Goal: Task Accomplishment & Management: Manage account settings

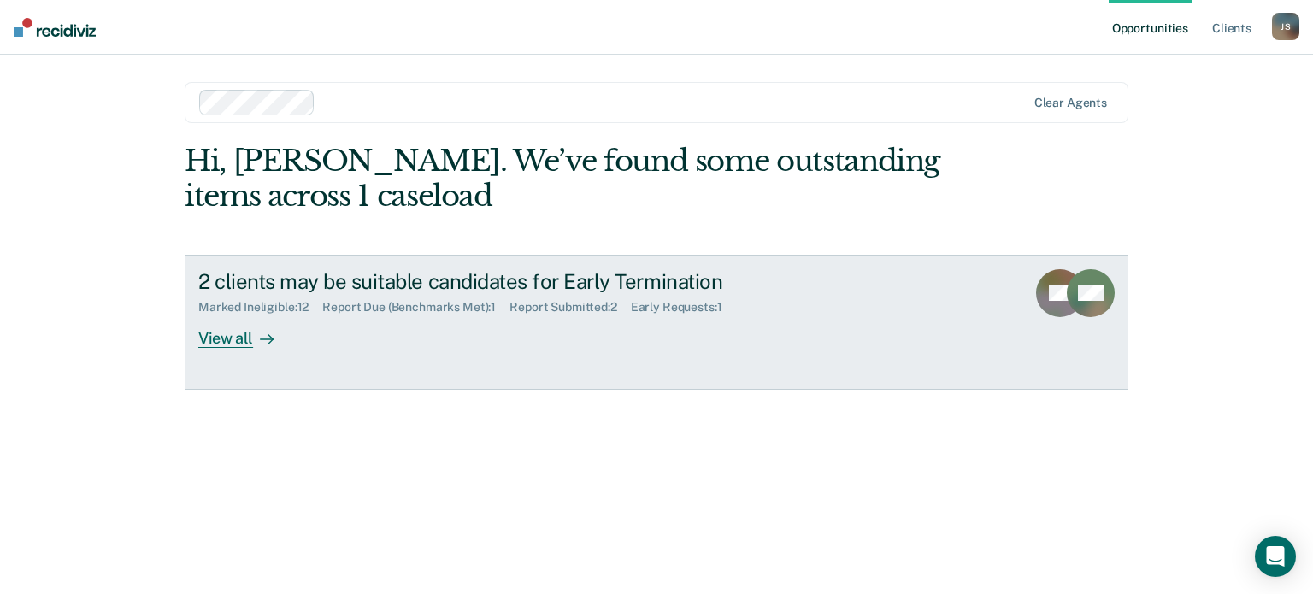
click at [228, 338] on div "View all" at bounding box center [246, 330] width 96 height 33
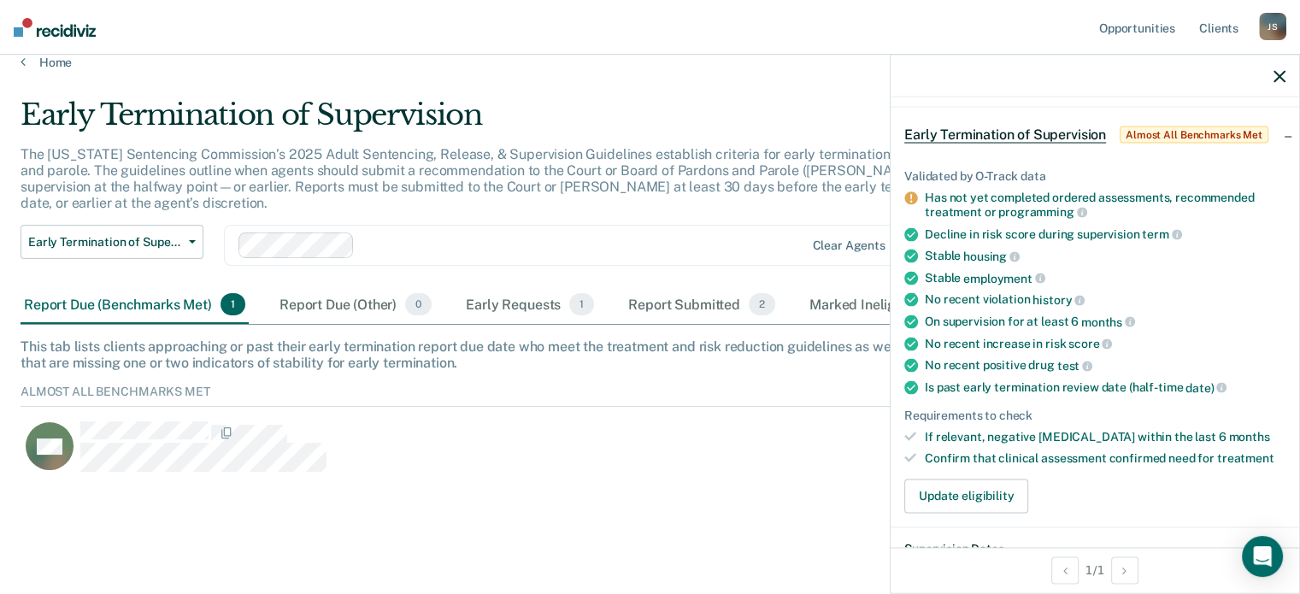
scroll to position [171, 0]
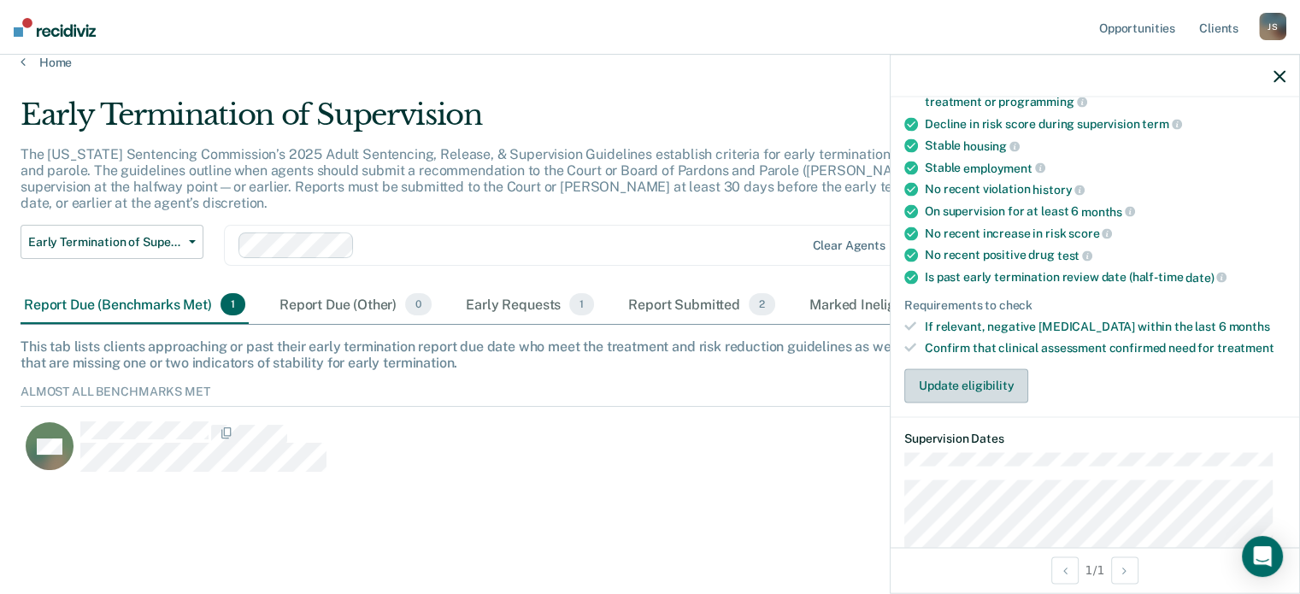
click at [963, 374] on button "Update eligibility" at bounding box center [966, 385] width 124 height 34
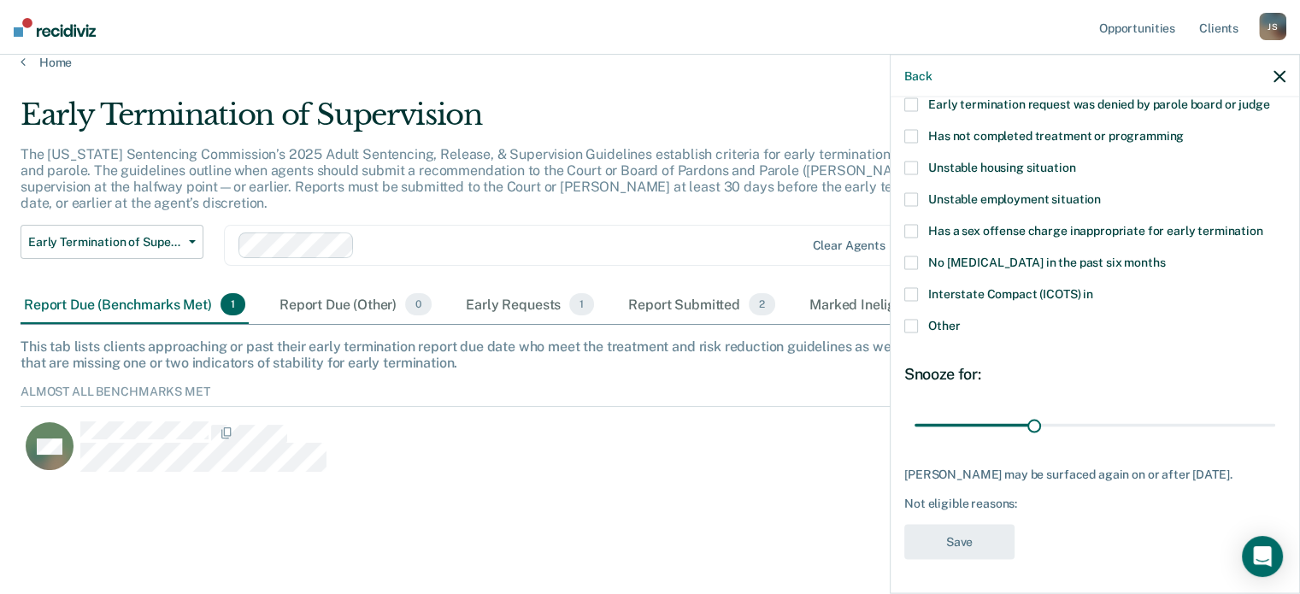
scroll to position [205, 0]
click at [910, 287] on span at bounding box center [911, 294] width 14 height 14
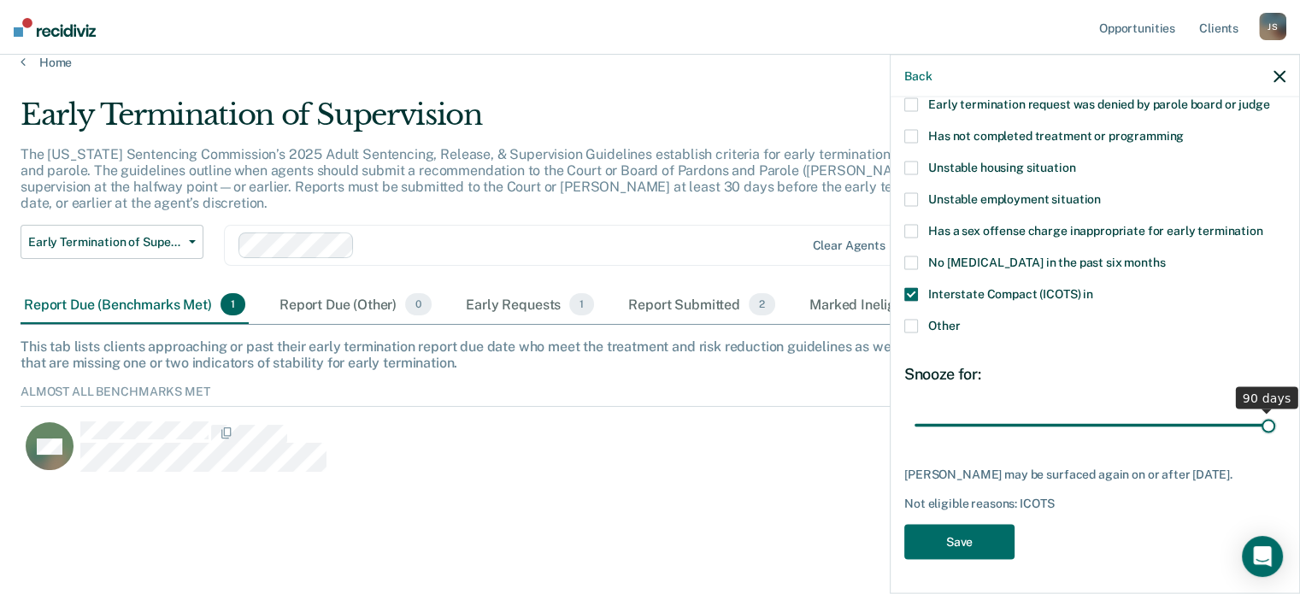
drag, startPoint x: 1030, startPoint y: 413, endPoint x: 1261, endPoint y: 419, distance: 231.6
type input "90"
click at [1261, 419] on input "range" at bounding box center [1094, 425] width 361 height 30
click at [959, 536] on button "Save" at bounding box center [959, 541] width 110 height 35
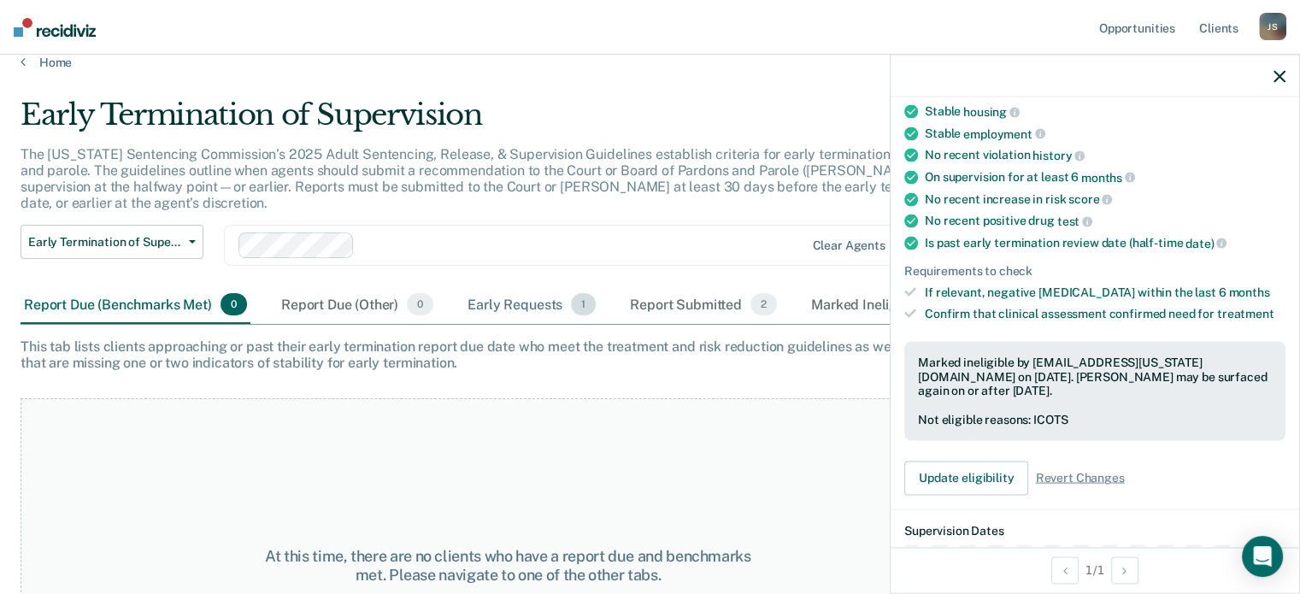
click at [522, 288] on div "Early Requests 1" at bounding box center [531, 305] width 135 height 38
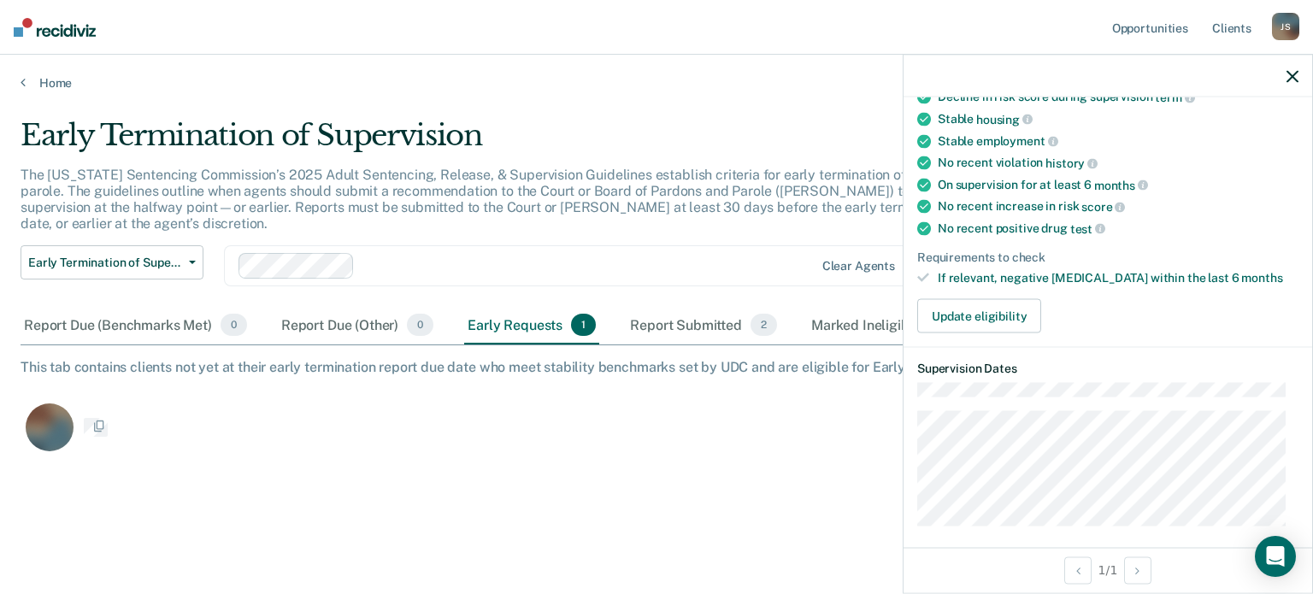
scroll to position [212, 0]
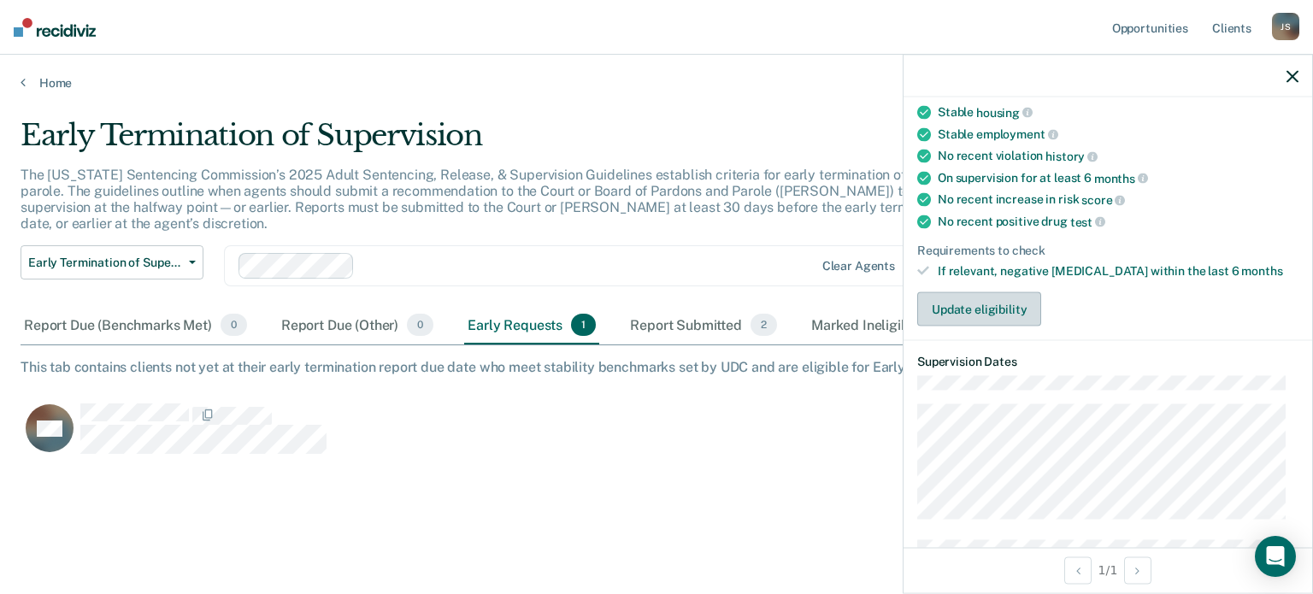
click at [984, 293] on button "Update eligibility" at bounding box center [979, 309] width 124 height 34
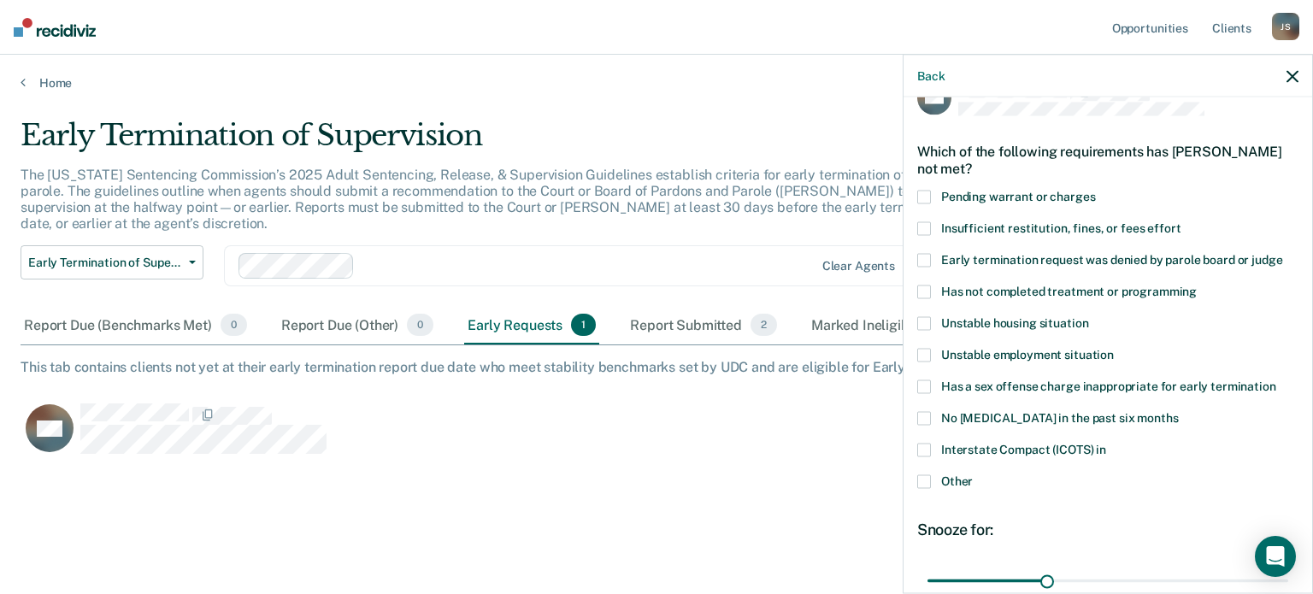
scroll to position [34, 0]
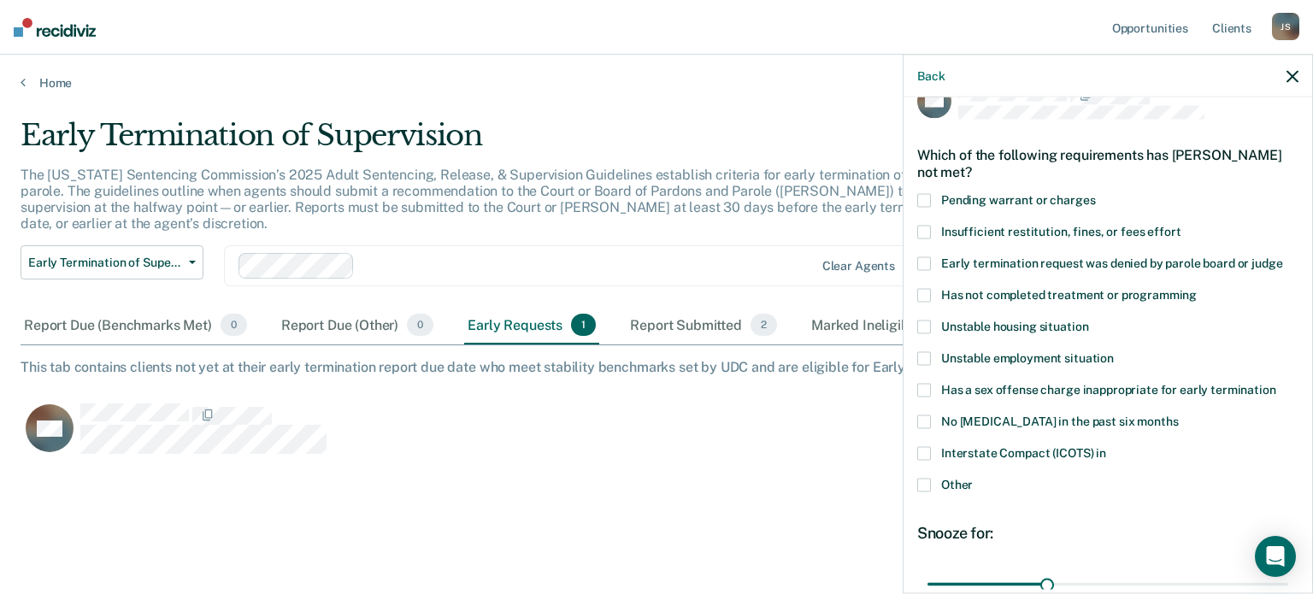
click at [929, 482] on span at bounding box center [924, 485] width 14 height 14
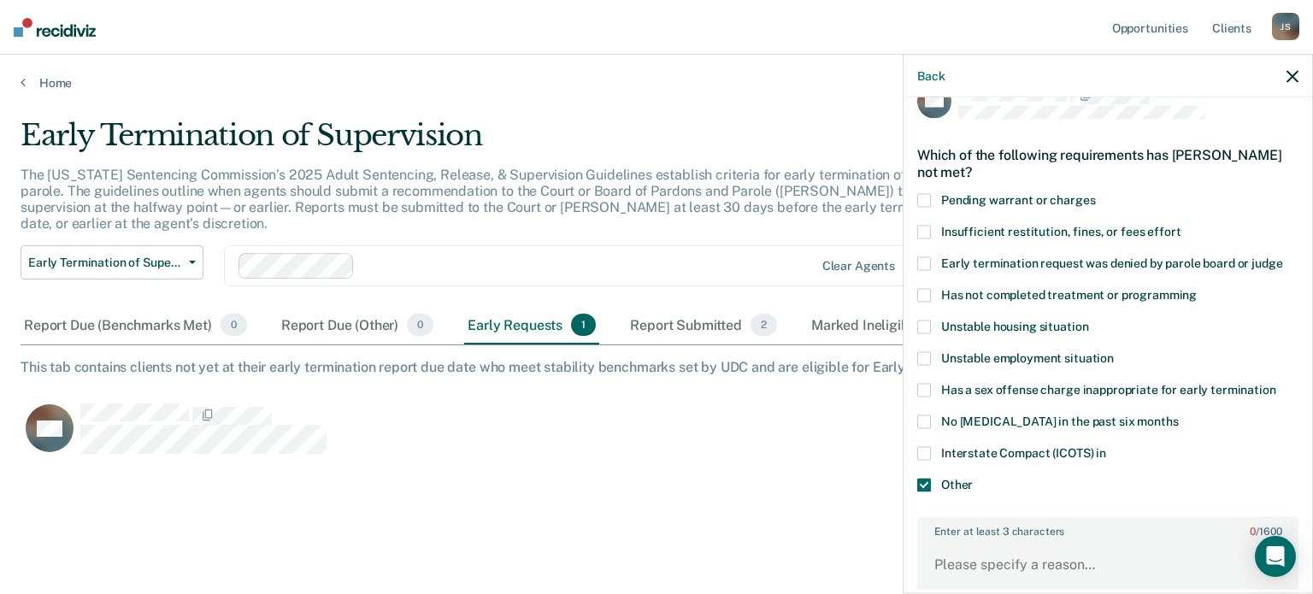
scroll to position [205, 0]
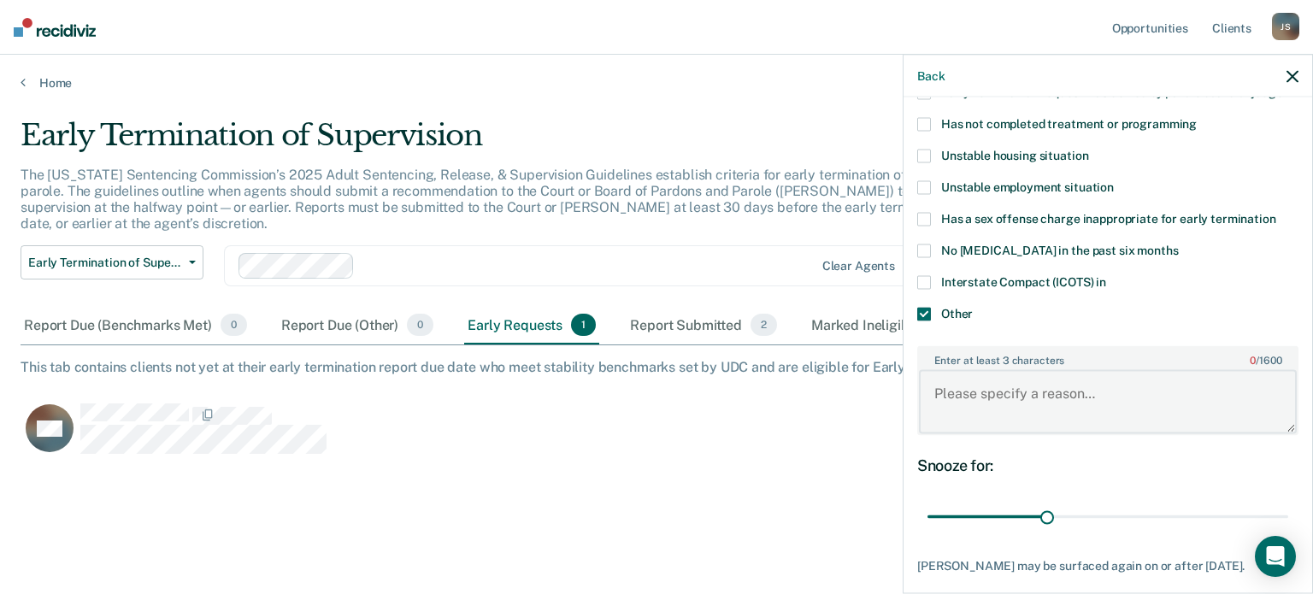
click at [952, 379] on textarea "Enter at least 3 characters 0 / 1600" at bounding box center [1108, 401] width 378 height 63
type textarea "ETR [DATE] has completed most requirements"
drag, startPoint x: 1039, startPoint y: 509, endPoint x: 1268, endPoint y: 530, distance: 229.9
type input "90"
click at [1268, 530] on input "range" at bounding box center [1107, 517] width 361 height 30
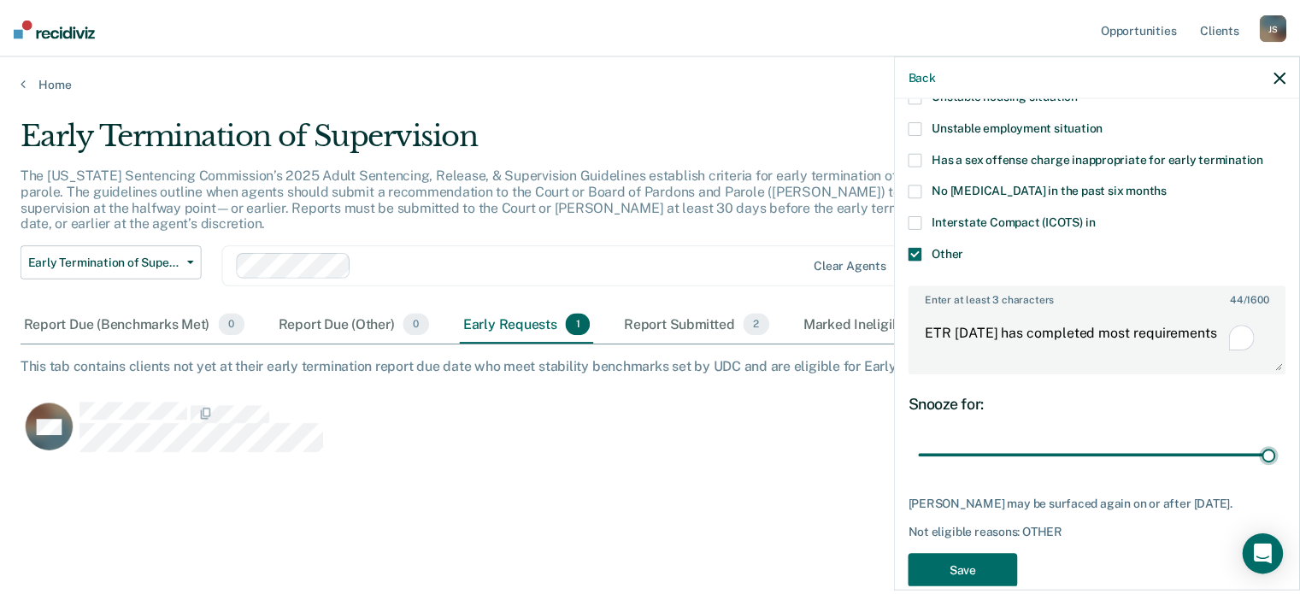
scroll to position [307, 0]
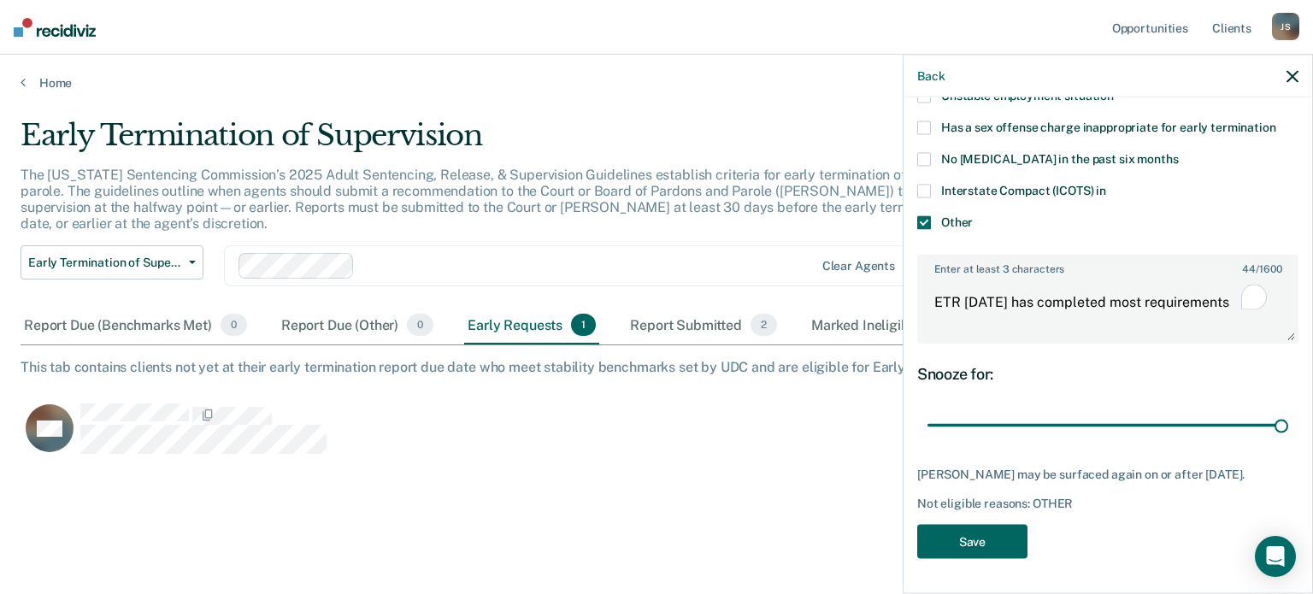
click at [966, 534] on button "Save" at bounding box center [972, 541] width 110 height 35
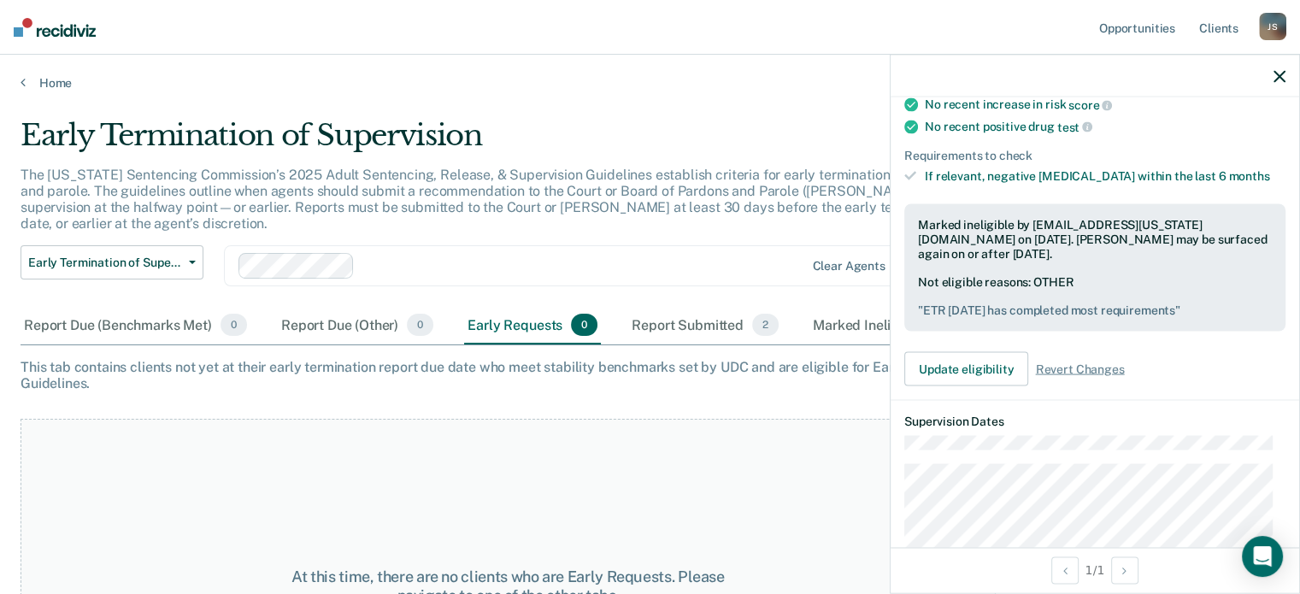
click at [1277, 75] on icon "button" at bounding box center [1279, 76] width 12 height 12
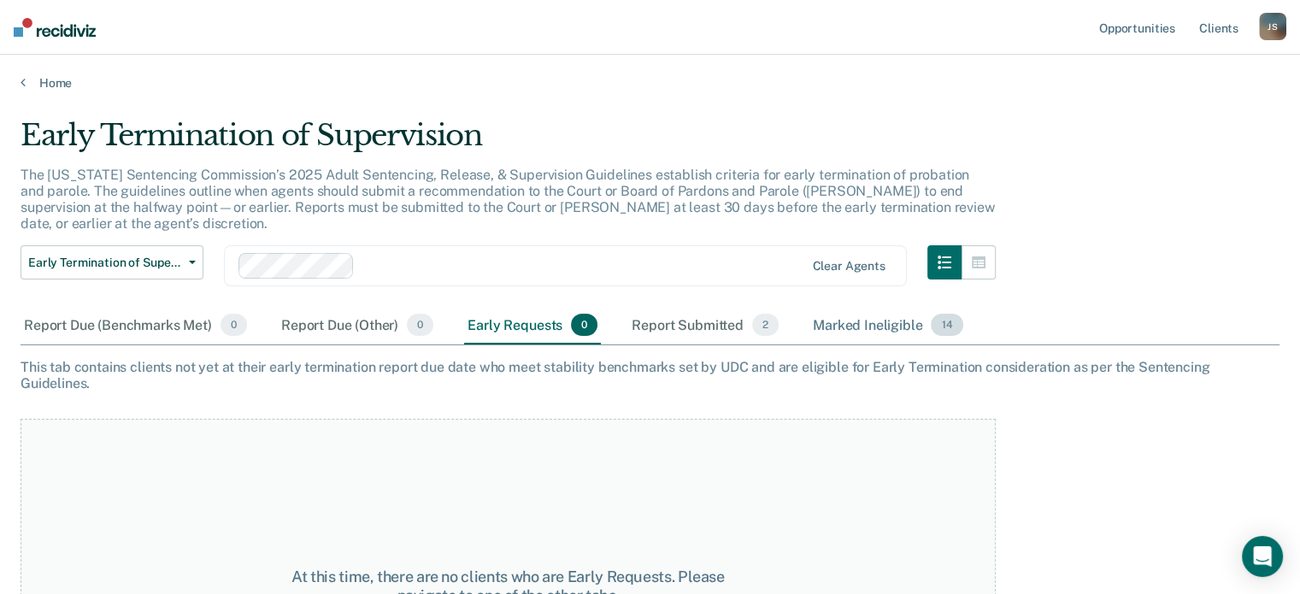
click at [869, 307] on div "Marked Ineligible 14" at bounding box center [887, 326] width 156 height 38
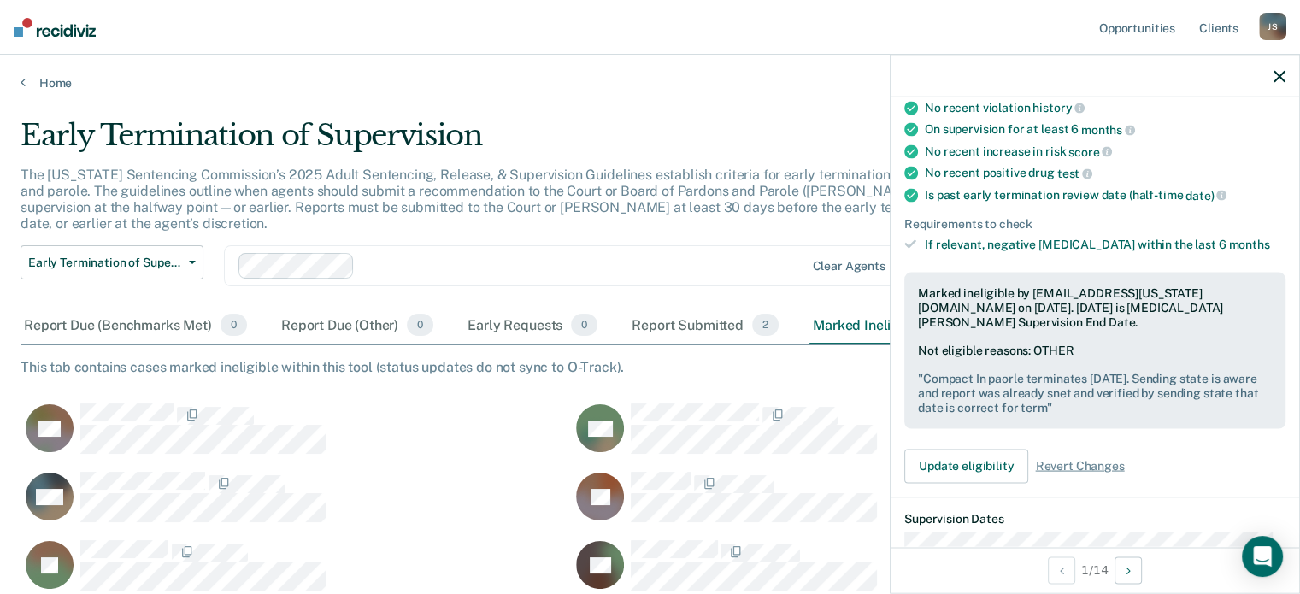
scroll to position [342, 0]
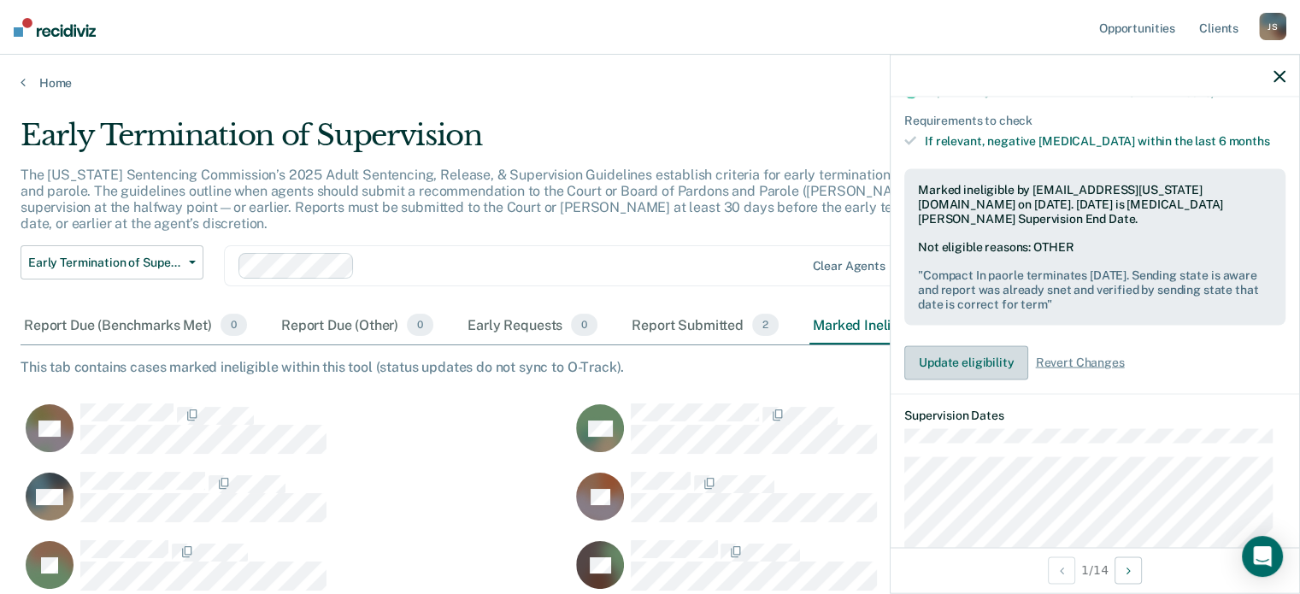
click at [966, 345] on button "Update eligibility" at bounding box center [966, 362] width 124 height 34
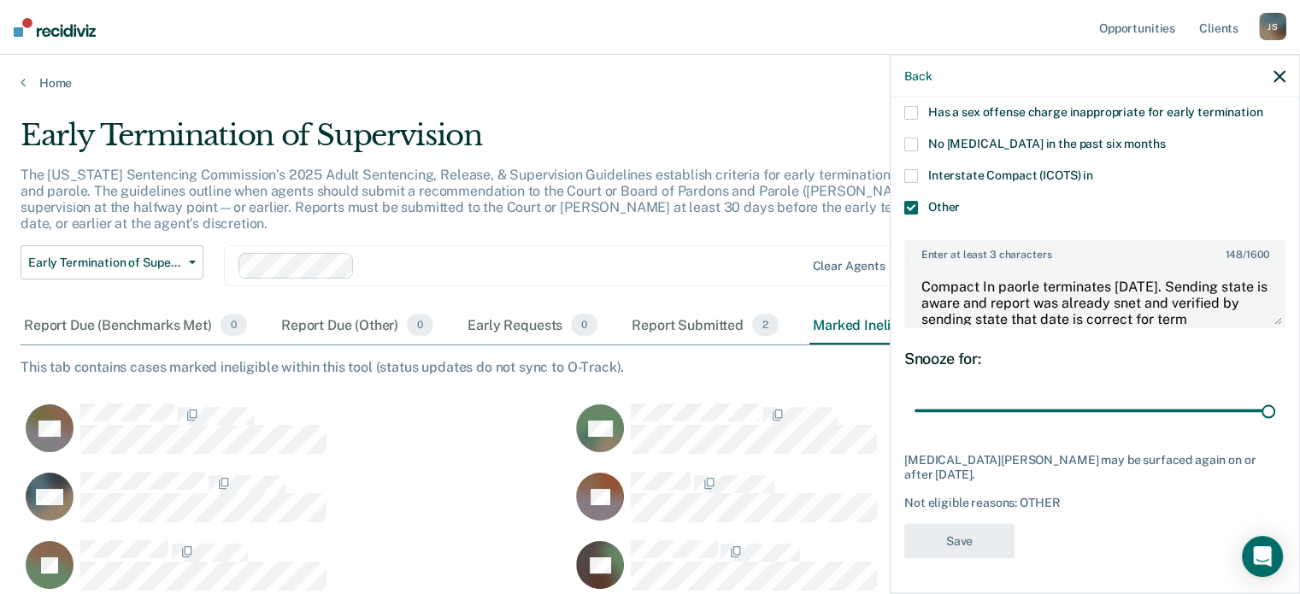
scroll to position [320, 0]
click at [1019, 277] on textarea "Compact In paorle terminates [DATE]. Sending state is aware and report was alre…" at bounding box center [1095, 295] width 378 height 63
type textarea "Compact In parle terminates [DATE]. Sending state is aware and report was alrea…"
type input "11"
type textarea "Compact In parole terminates [DATE]. Sending state is aware and report was alre…"
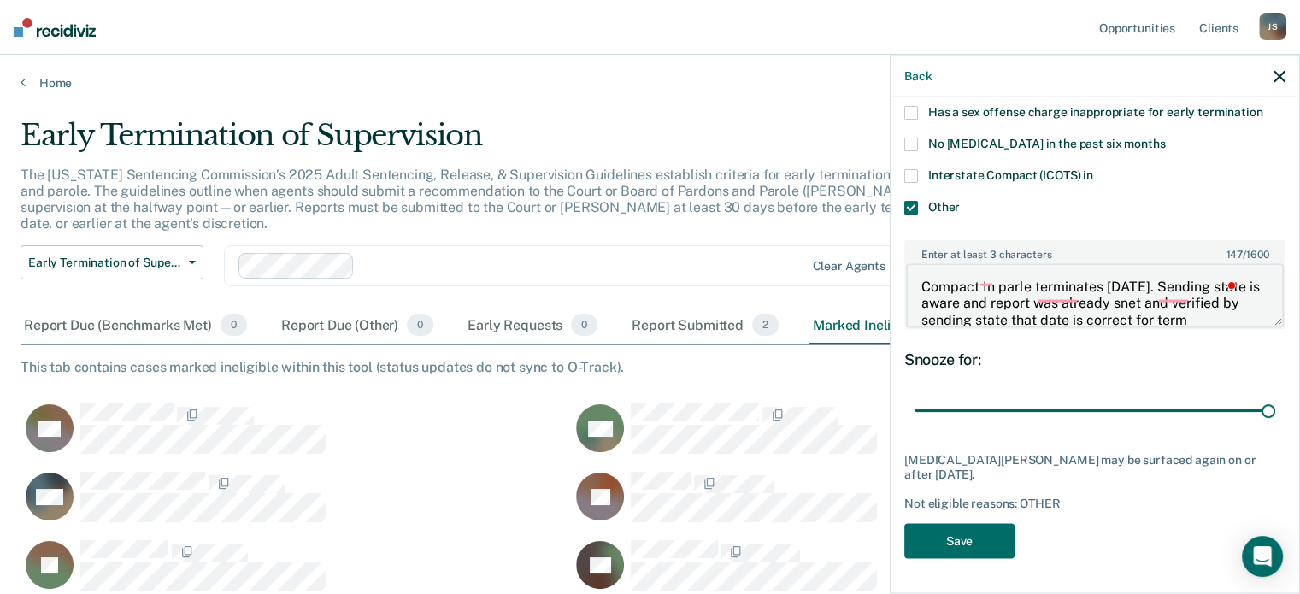
type input "11"
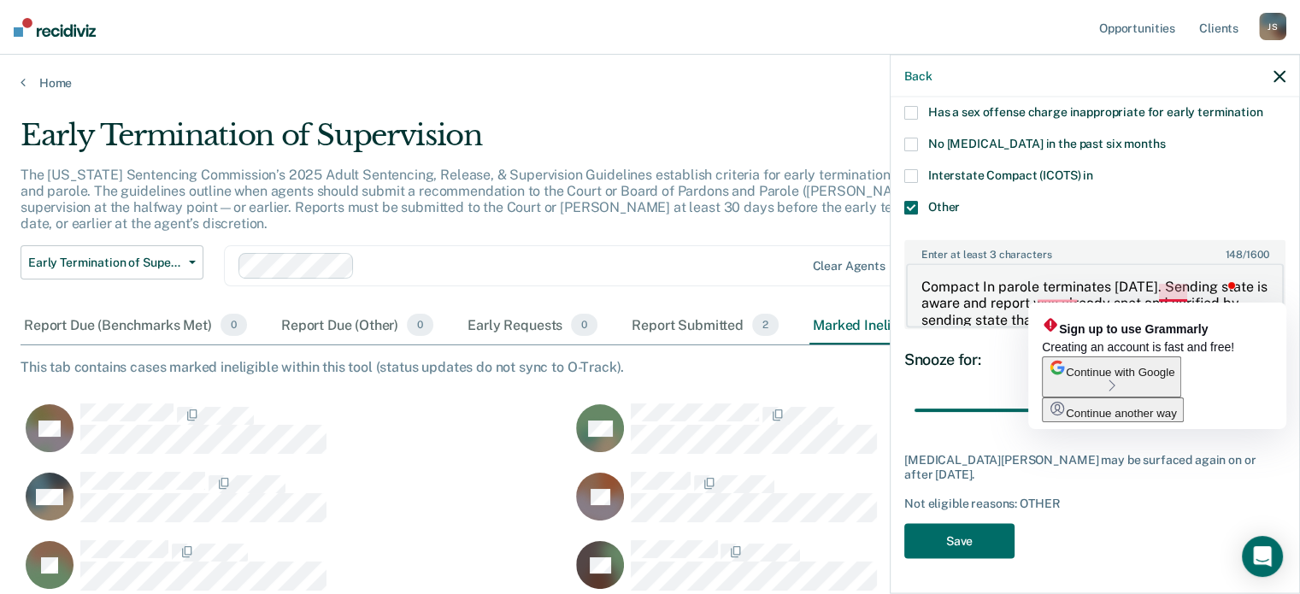
drag, startPoint x: 1171, startPoint y: 294, endPoint x: 1172, endPoint y: 308, distance: 14.6
click at [1171, 295] on textarea "Compact In parole terminates [DATE]. Sending state is aware and report was alre…" at bounding box center [1095, 295] width 378 height 63
type textarea "Compact In parole terminates [DATE]. Sending state is aware and report was alre…"
type input "11"
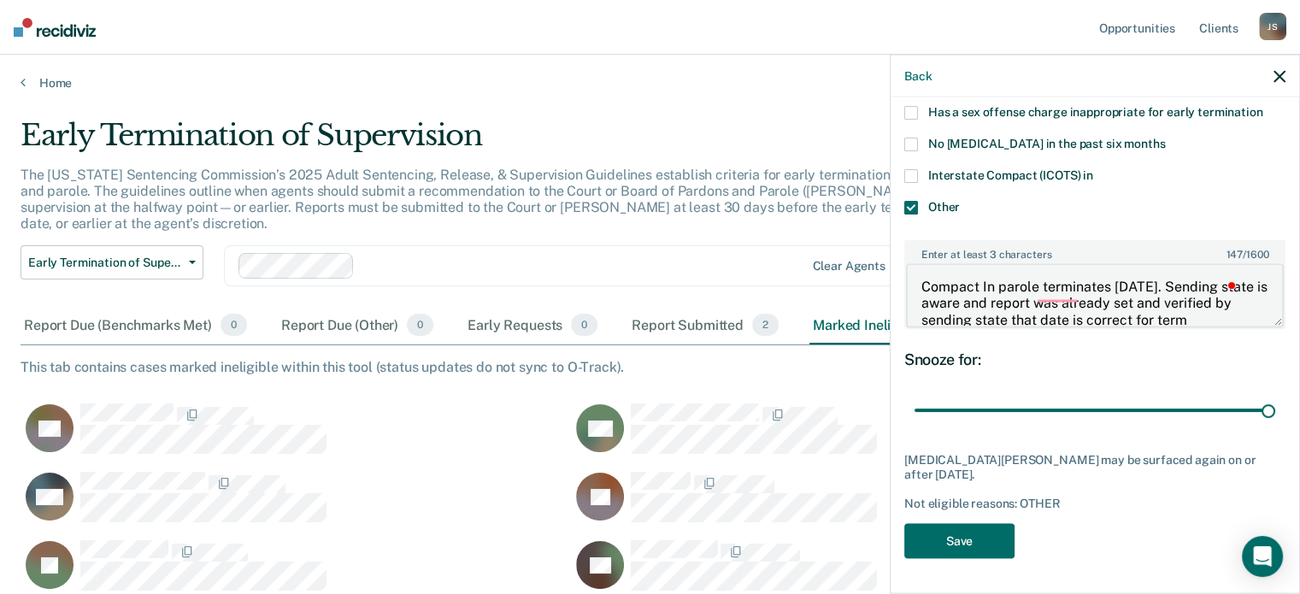
type textarea "Compact In parole terminates [DATE]. Sending state is aware and report was alre…"
type input "11"
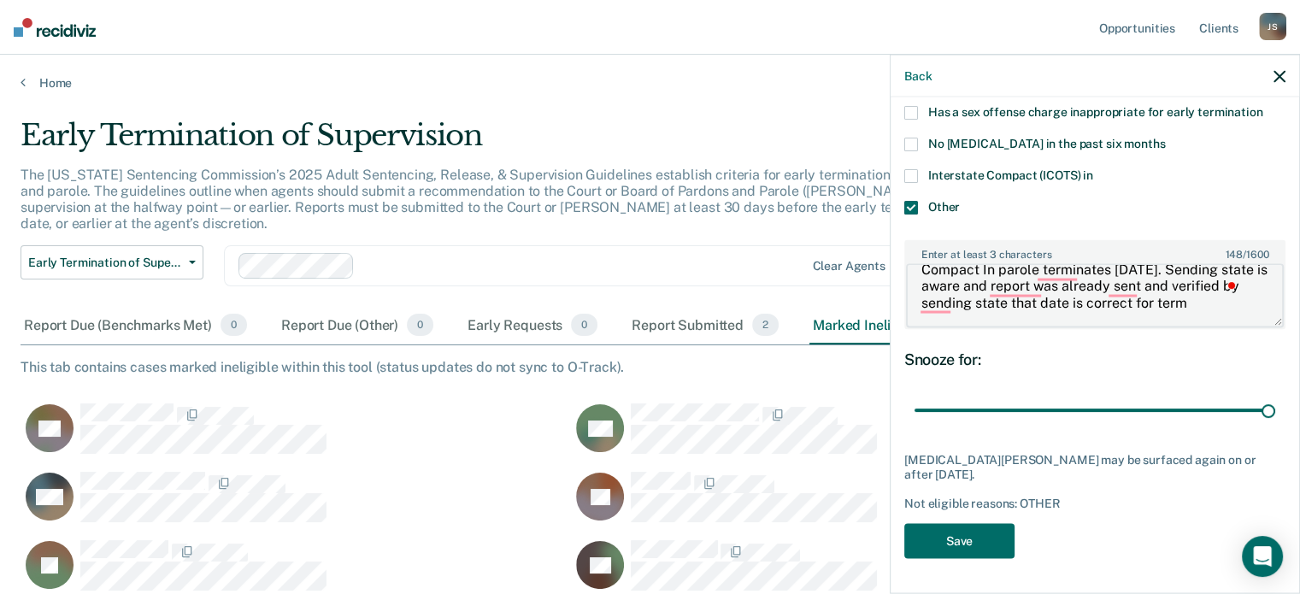
scroll to position [32, 0]
type textarea "Compact In parole terminates [DATE]. Sending state is aware and report was alre…"
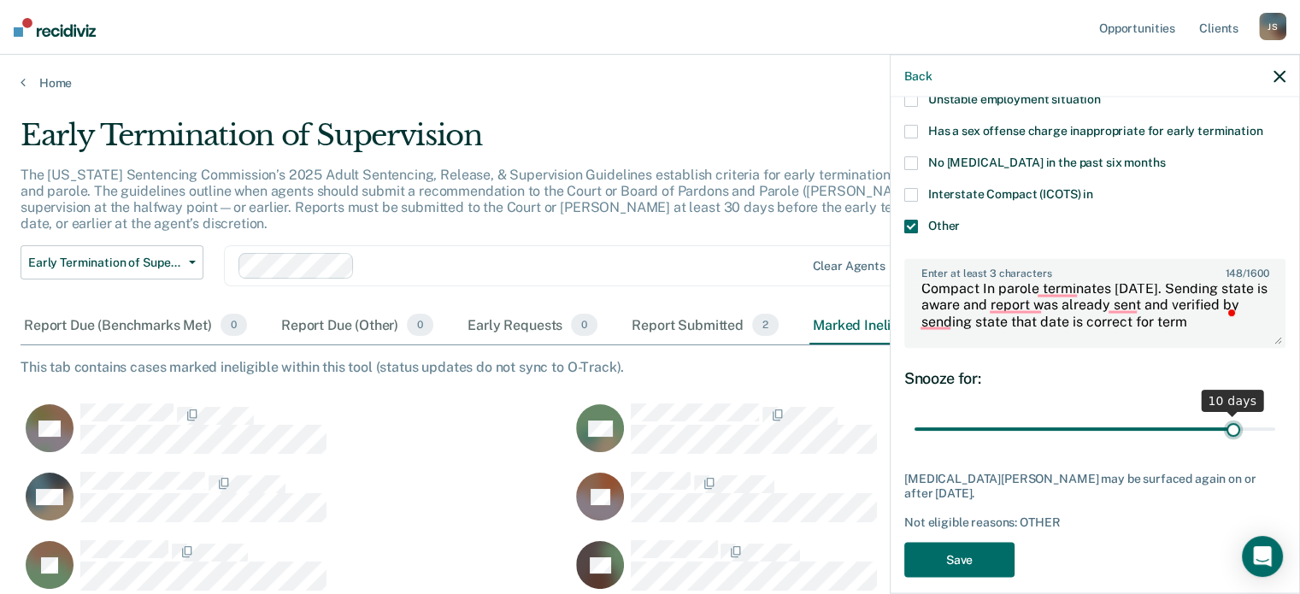
type input "11"
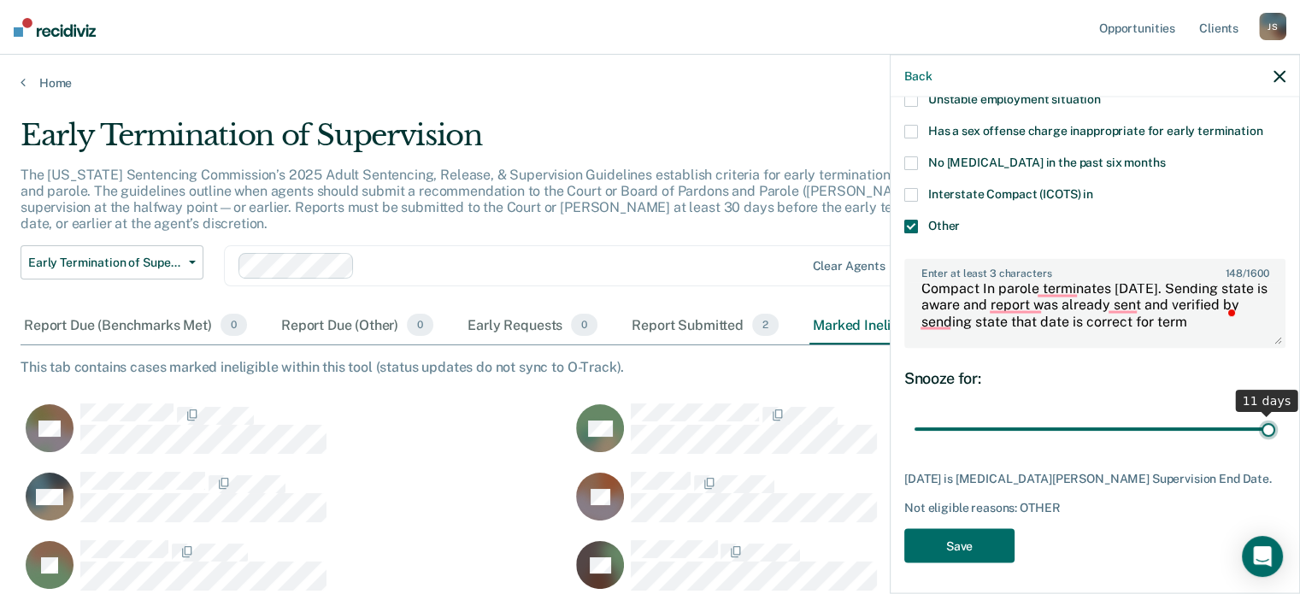
drag, startPoint x: 1255, startPoint y: 398, endPoint x: 1241, endPoint y: 420, distance: 26.5
click at [1241, 420] on input "range" at bounding box center [1094, 429] width 361 height 30
click at [972, 540] on button "Save" at bounding box center [959, 545] width 110 height 35
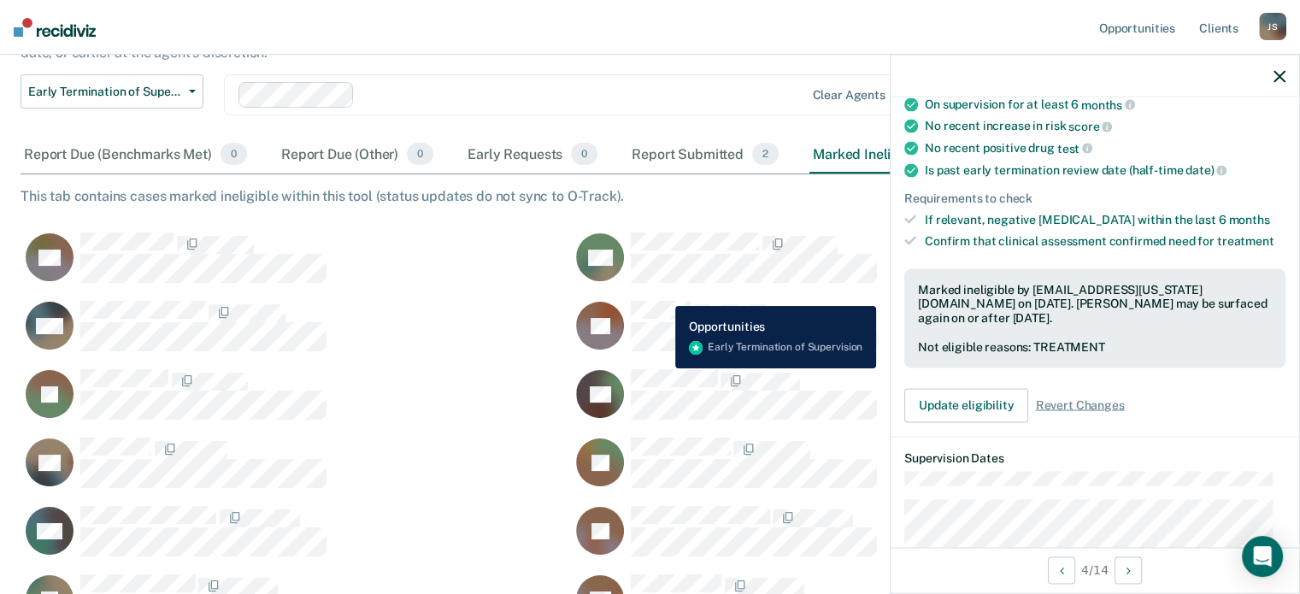
scroll to position [320, 0]
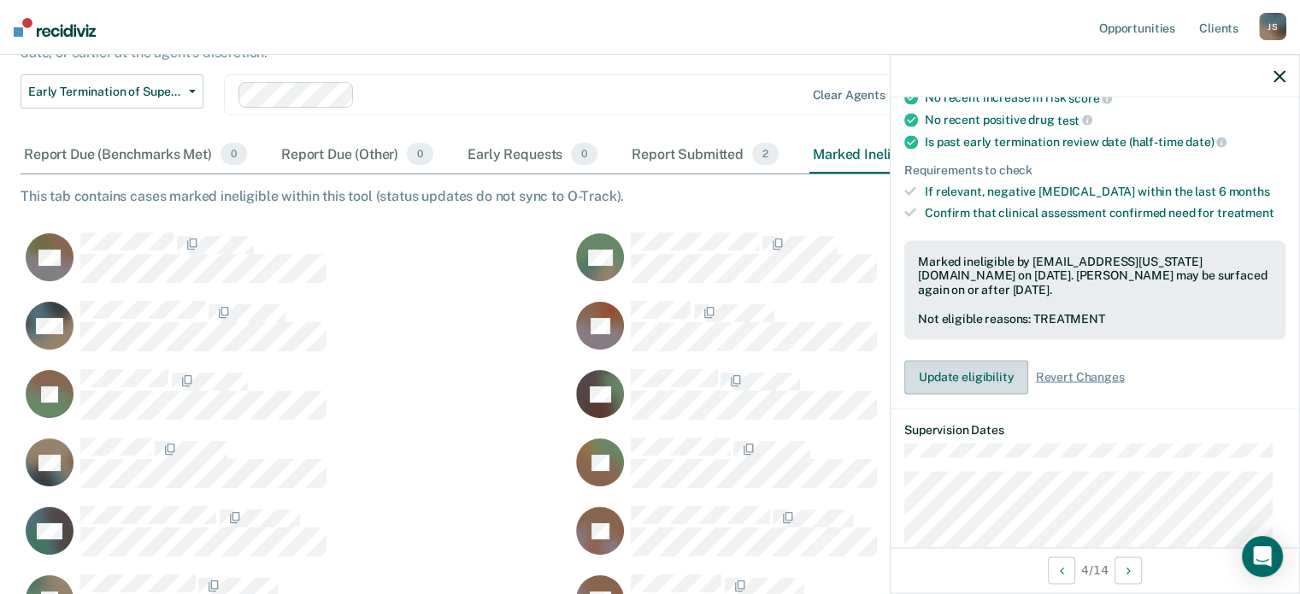
click at [978, 360] on button "Update eligibility" at bounding box center [966, 377] width 124 height 34
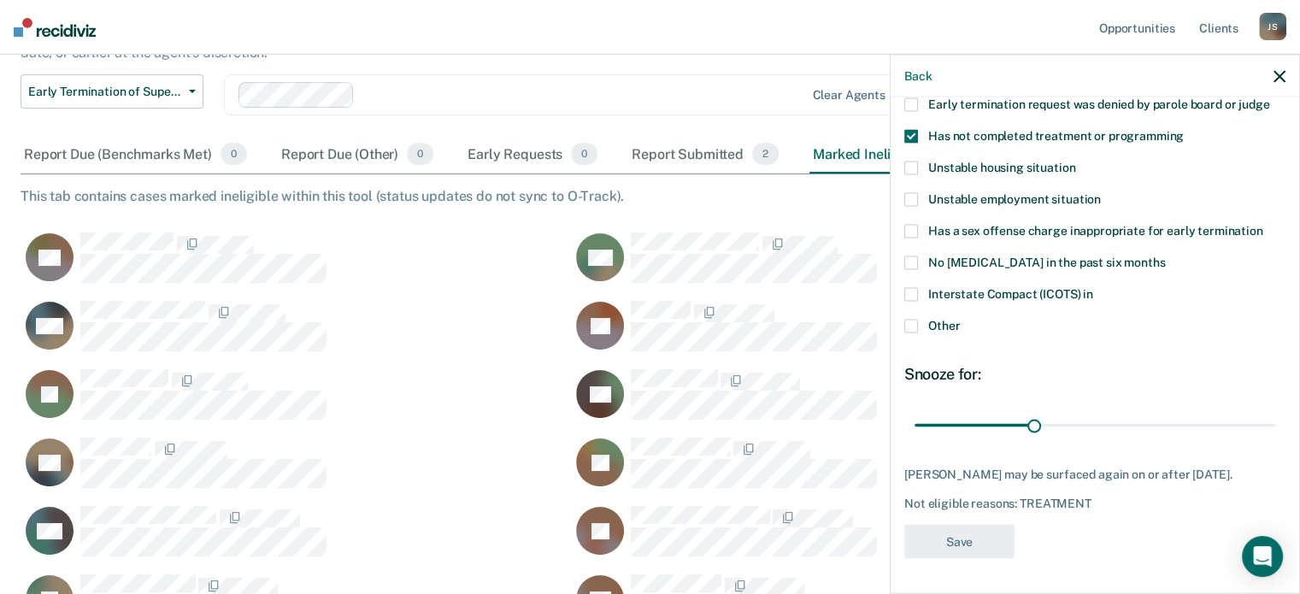
scroll to position [174, 0]
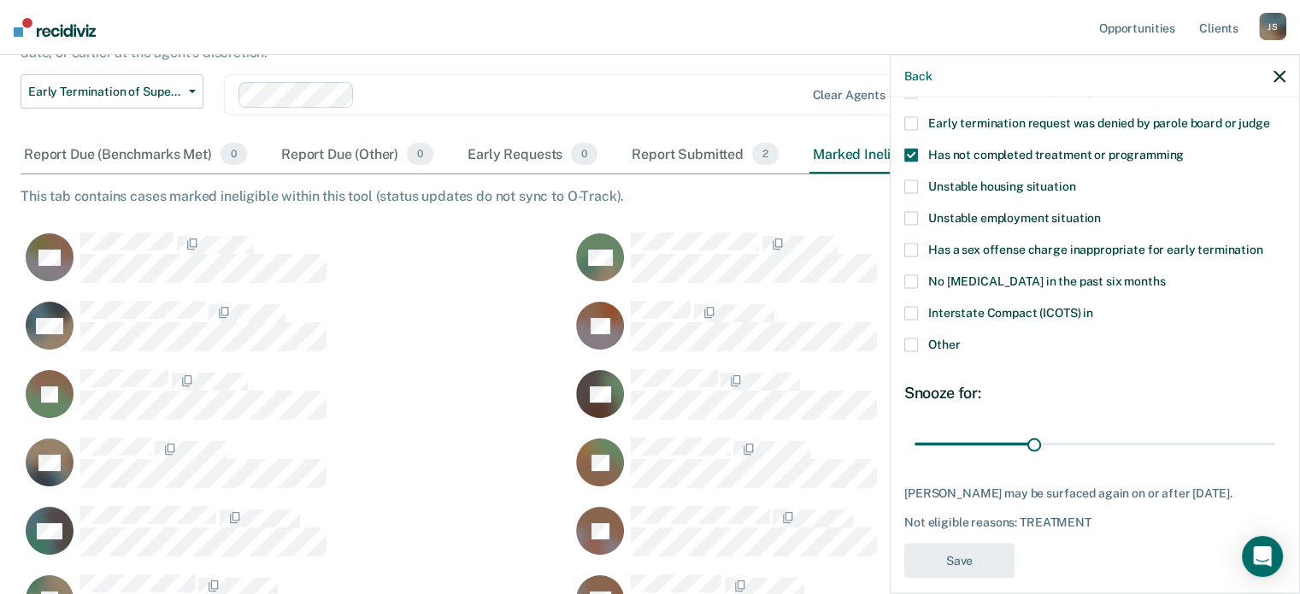
click at [909, 338] on span at bounding box center [911, 345] width 14 height 14
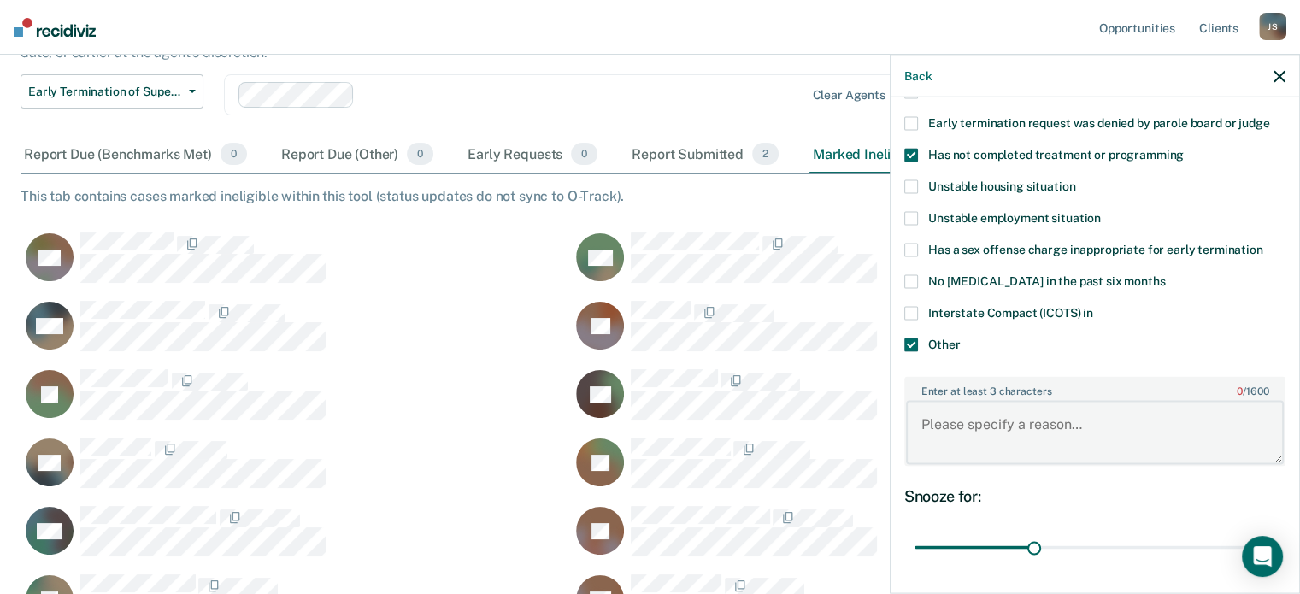
click at [943, 401] on textarea "Enter at least 3 characters 0 / 1600" at bounding box center [1095, 432] width 378 height 63
type textarea "Progress report requested [DATE] from [US_STATE]"
drag, startPoint x: 1027, startPoint y: 526, endPoint x: 1141, endPoint y: 526, distance: 113.6
type input "60"
click at [1141, 532] on input "range" at bounding box center [1094, 547] width 361 height 30
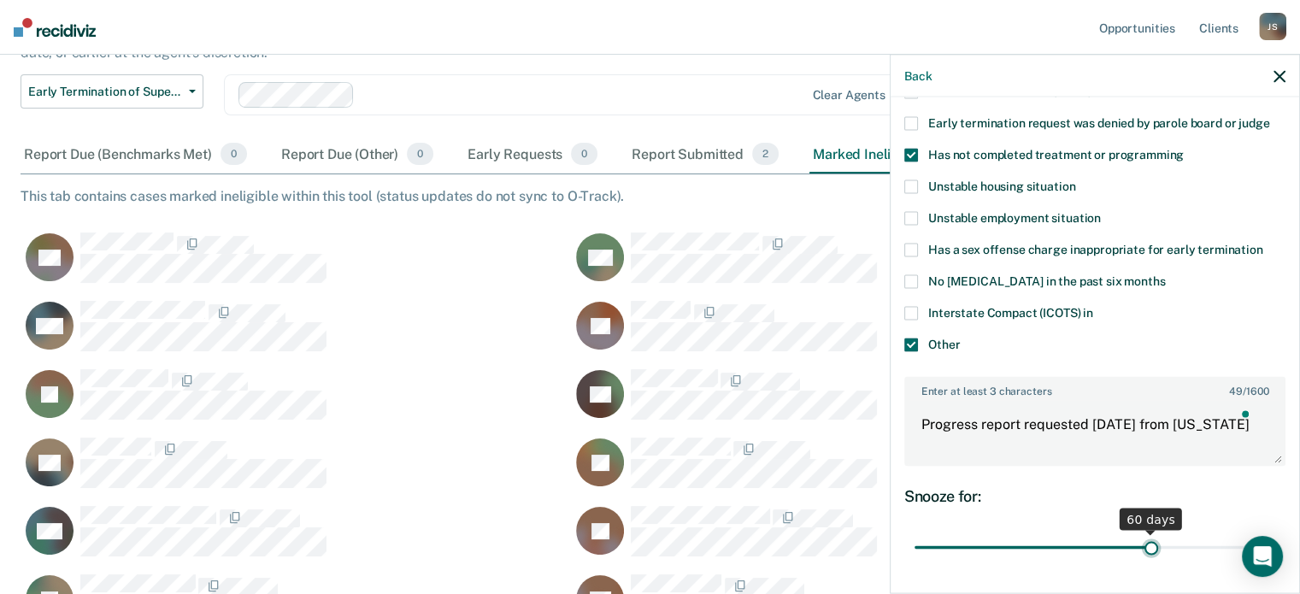
scroll to position [276, 0]
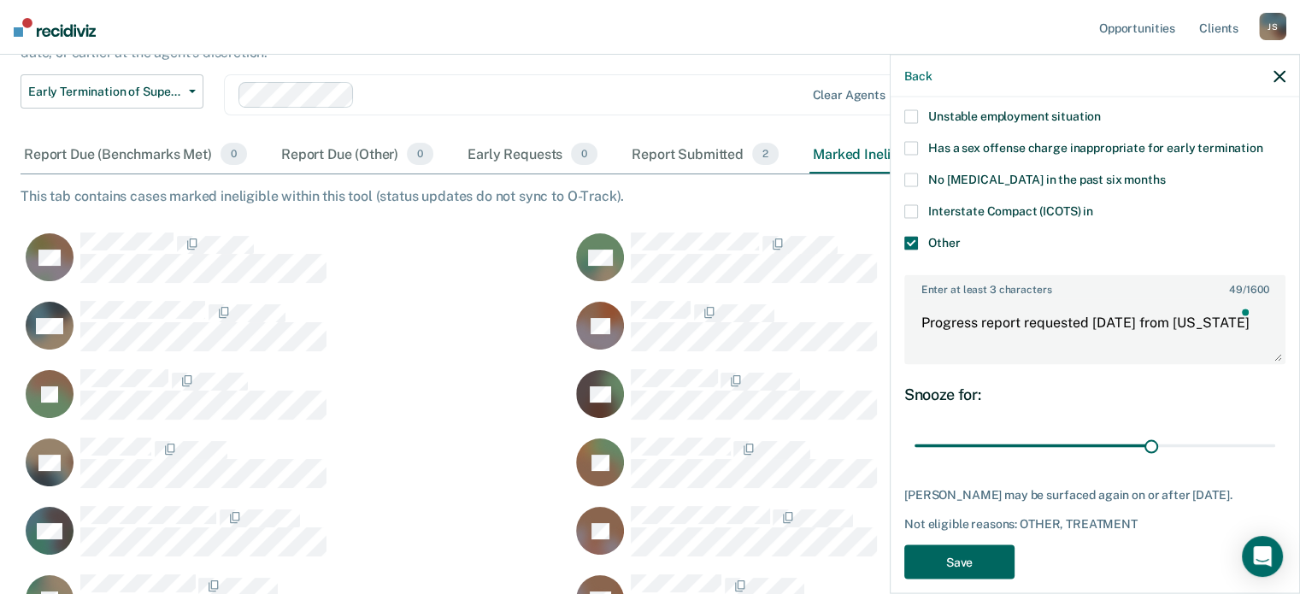
click at [954, 548] on button "Save" at bounding box center [959, 561] width 110 height 35
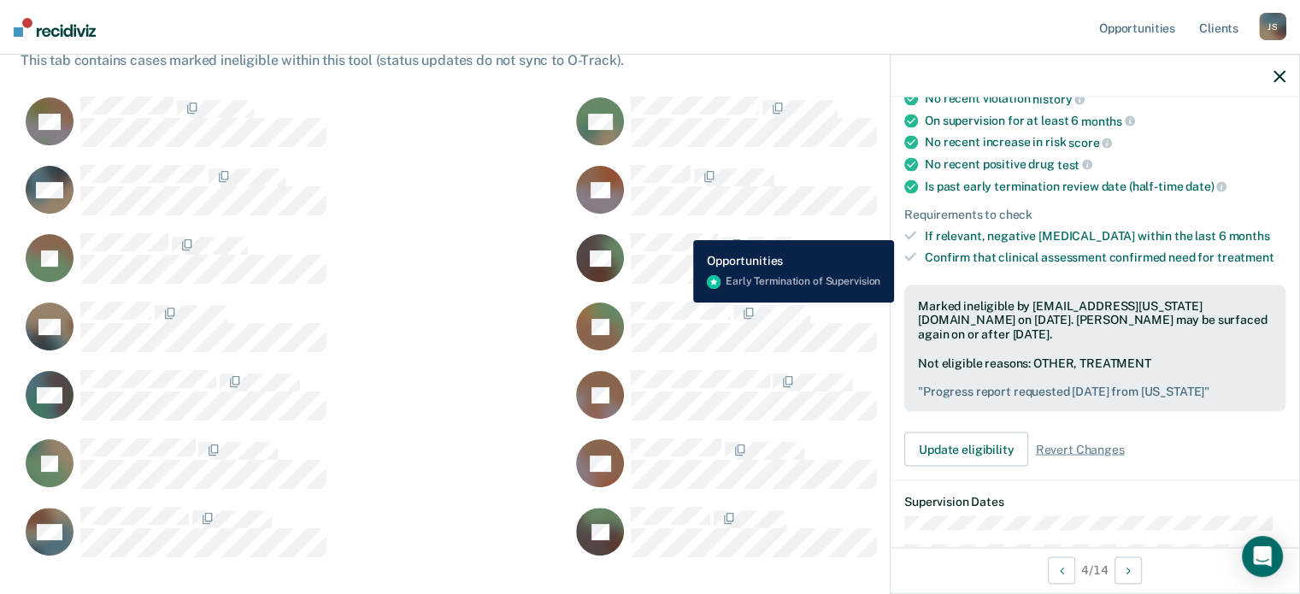
scroll to position [261, 0]
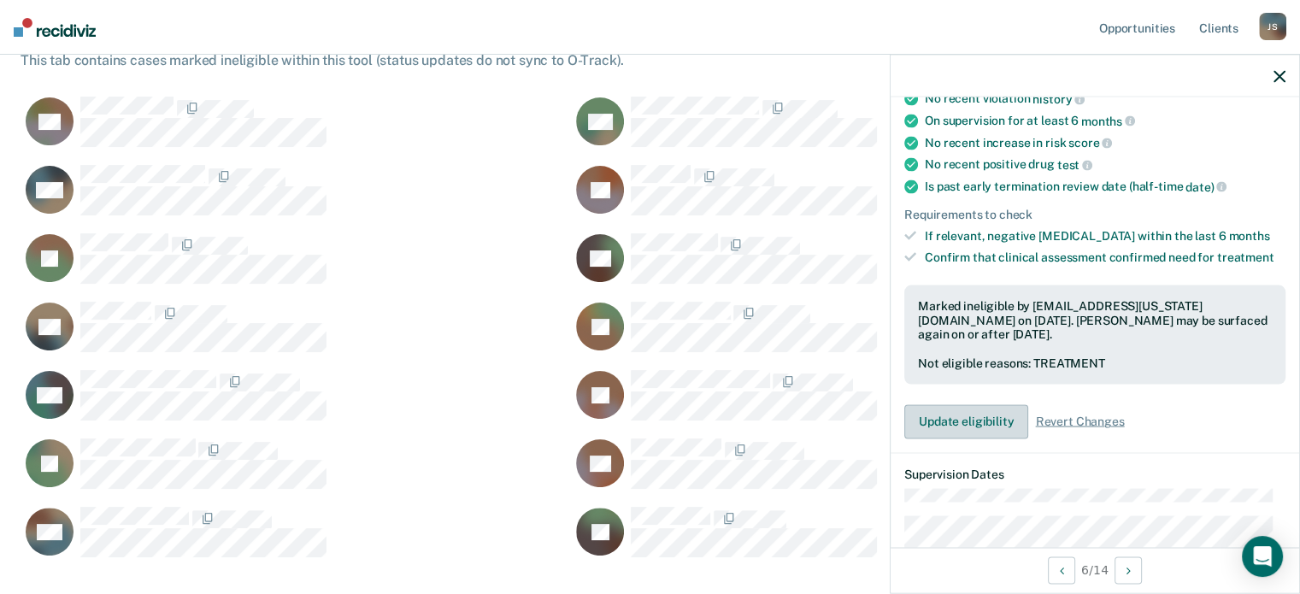
click at [955, 409] on button "Update eligibility" at bounding box center [966, 421] width 124 height 34
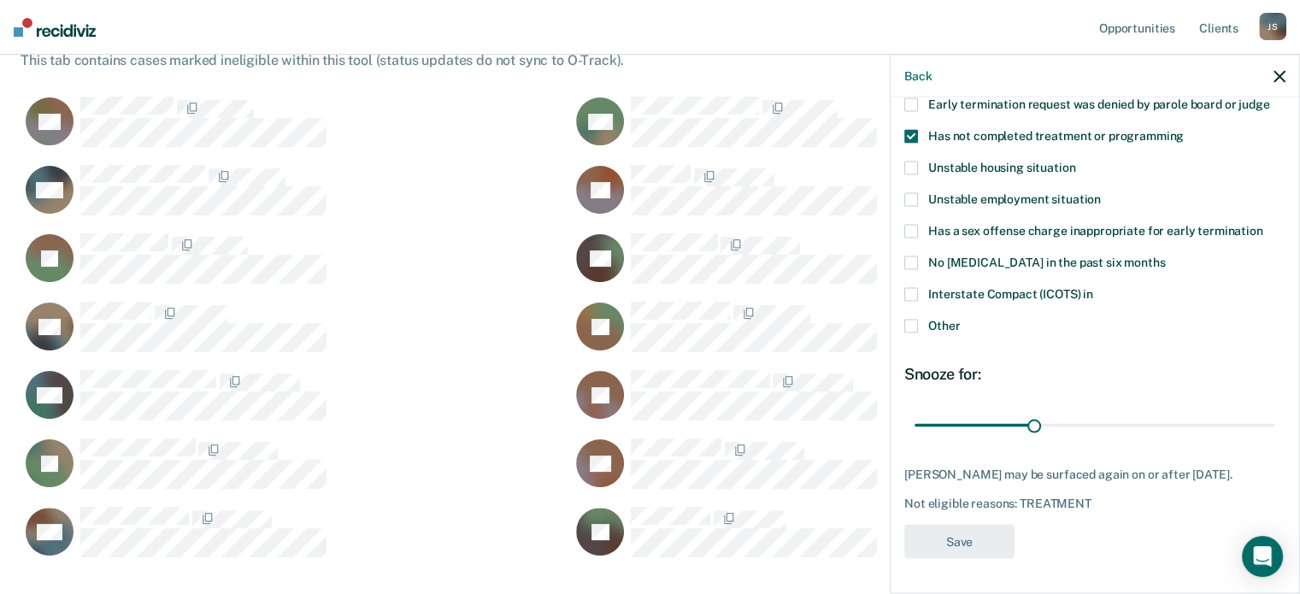
scroll to position [205, 0]
click at [906, 319] on span at bounding box center [911, 326] width 14 height 14
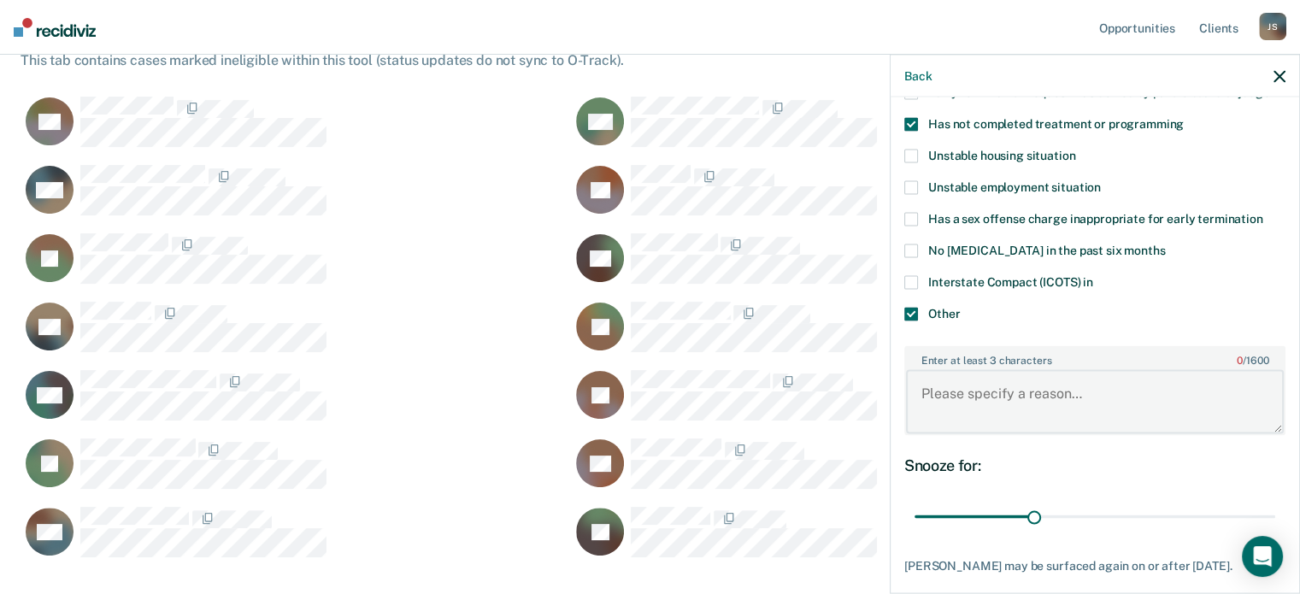
click at [956, 372] on textarea "Enter at least 3 characters 0 / 1600" at bounding box center [1095, 401] width 378 height 63
type textarea "Progress report requested from Receiving state [US_STATE] [DATE]"
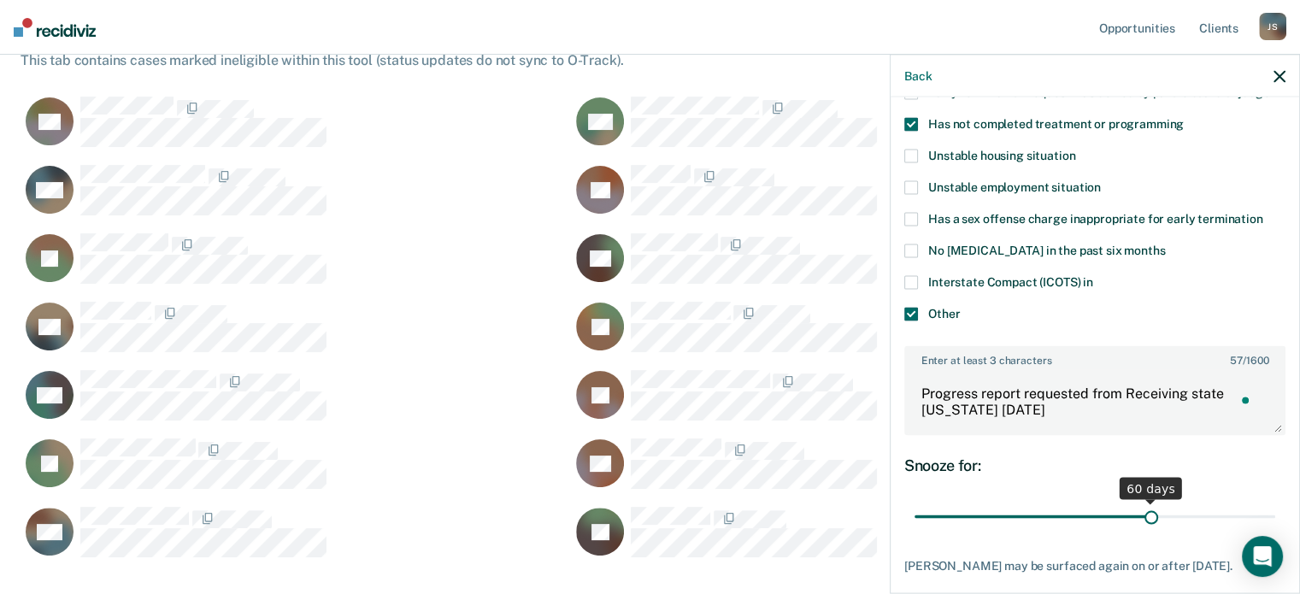
drag, startPoint x: 1029, startPoint y: 519, endPoint x: 1142, endPoint y: 508, distance: 113.3
type input "60"
click at [1142, 508] on input "range" at bounding box center [1094, 517] width 361 height 30
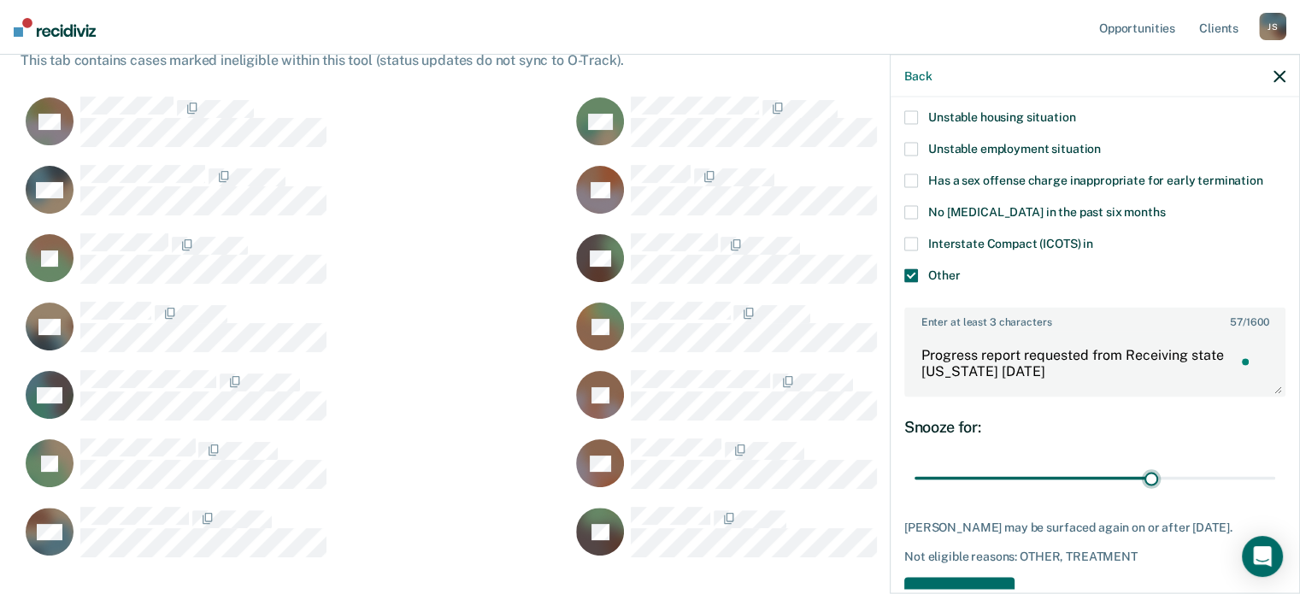
scroll to position [292, 0]
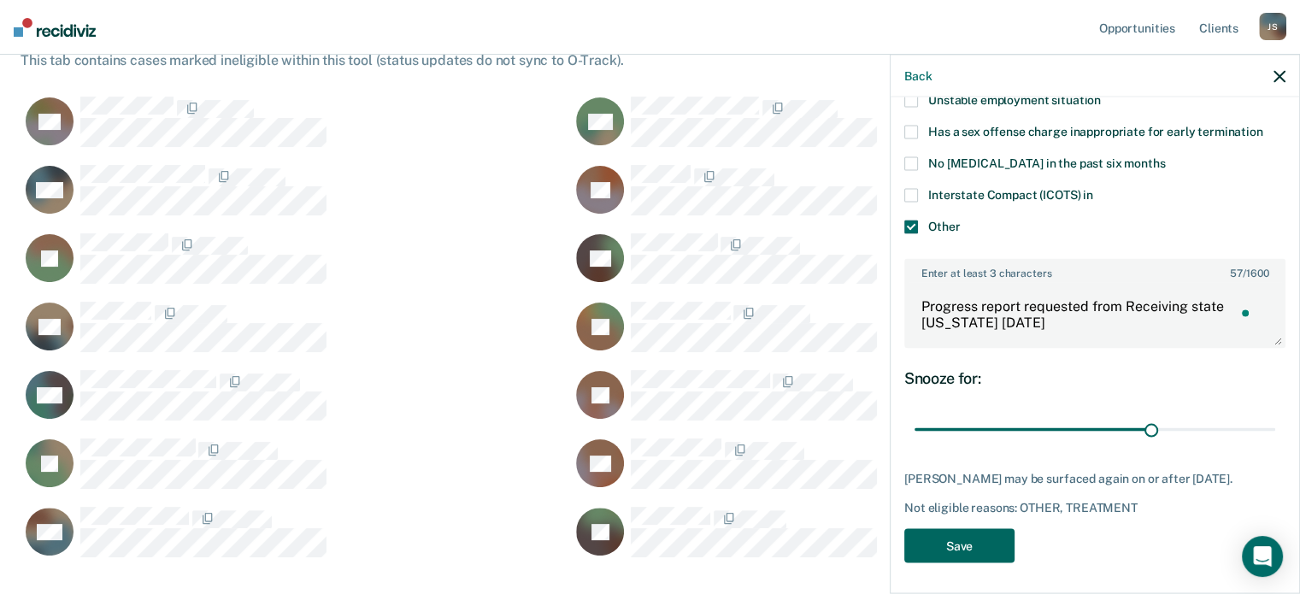
click at [965, 533] on button "Save" at bounding box center [959, 545] width 110 height 35
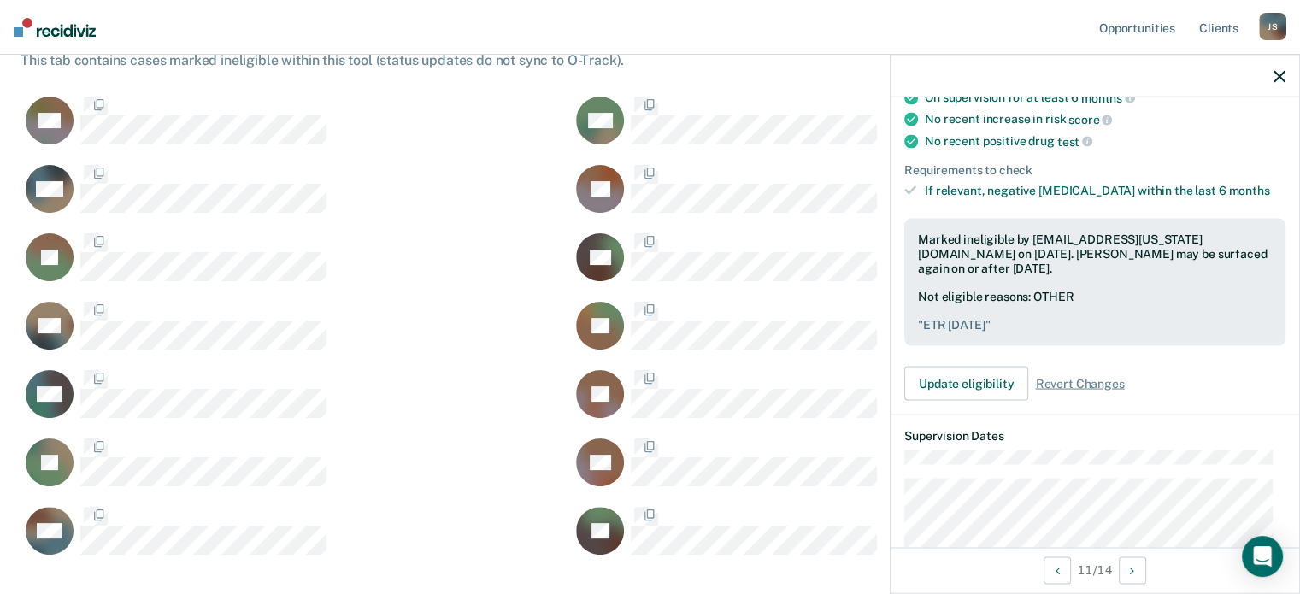
scroll to position [300, 0]
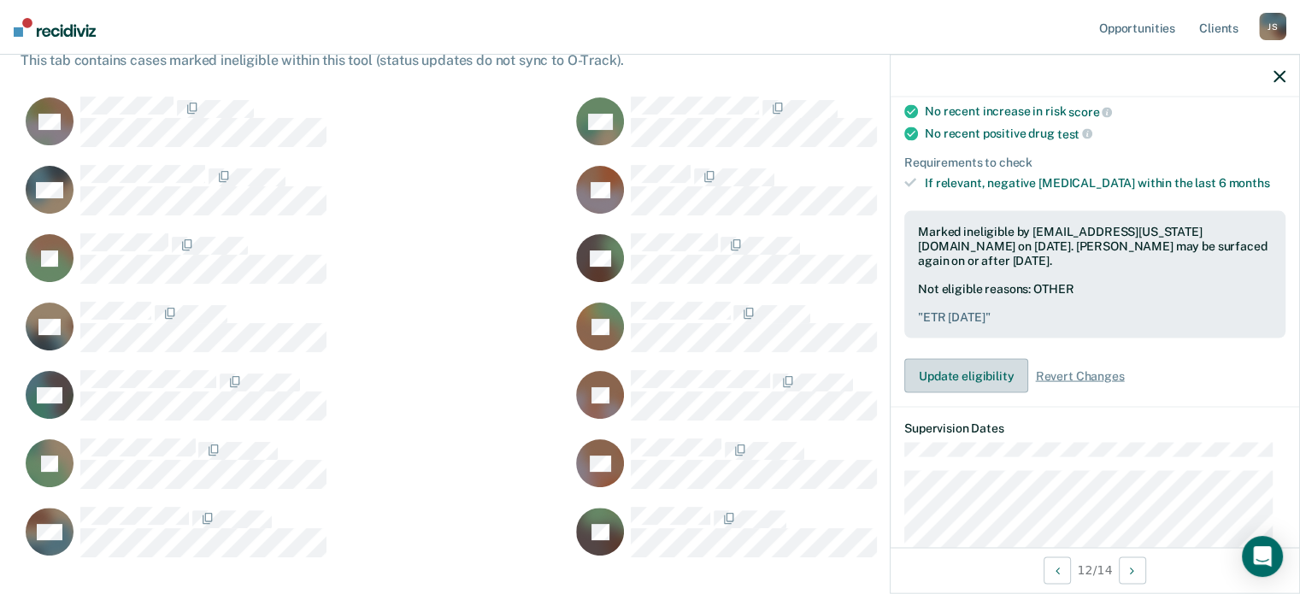
click at [954, 368] on button "Update eligibility" at bounding box center [966, 376] width 124 height 34
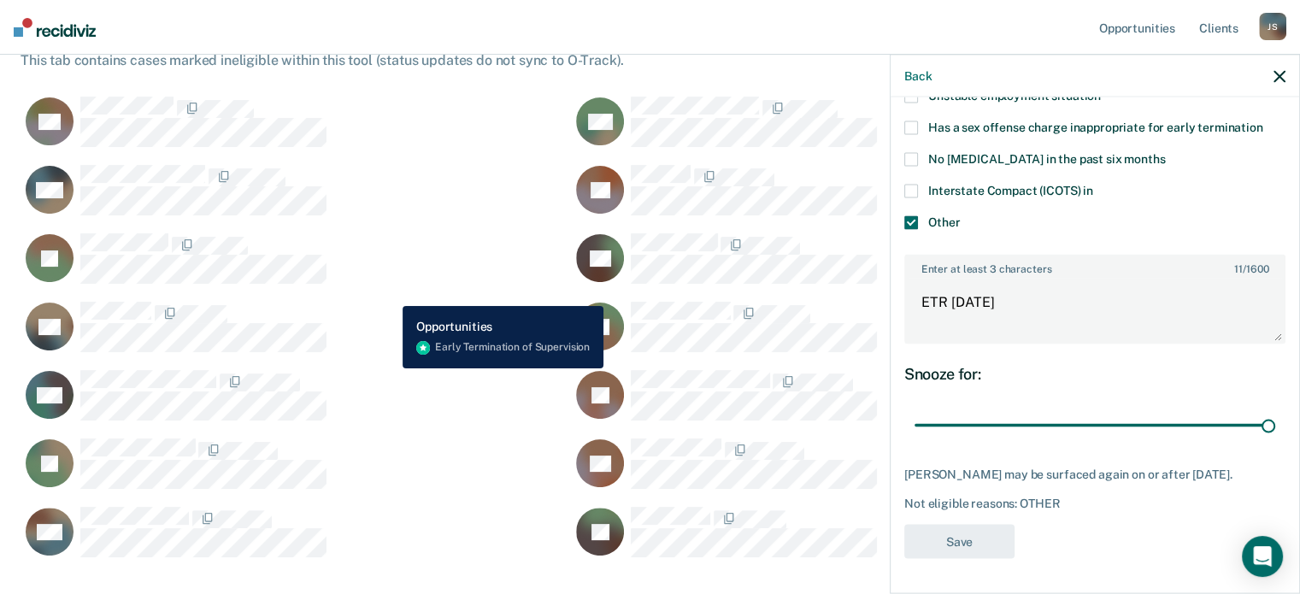
drag, startPoint x: 390, startPoint y: 293, endPoint x: 353, endPoint y: 297, distance: 36.9
click at [390, 301] on div "GR" at bounding box center [286, 327] width 530 height 52
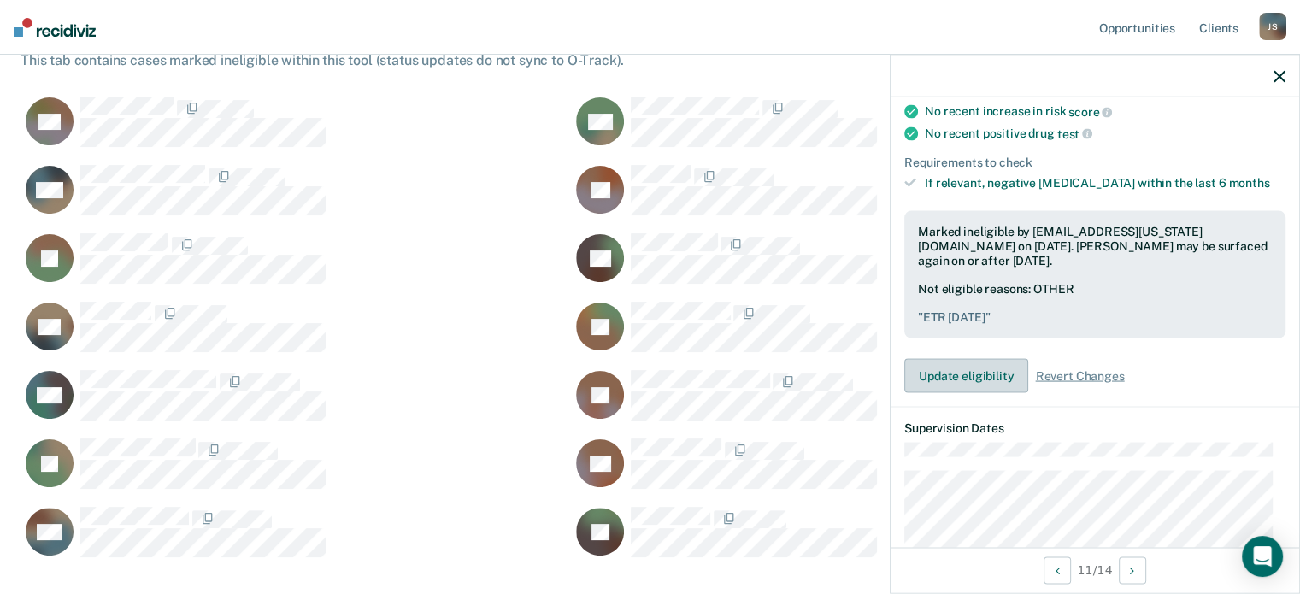
click at [957, 361] on button "Update eligibility" at bounding box center [966, 376] width 124 height 34
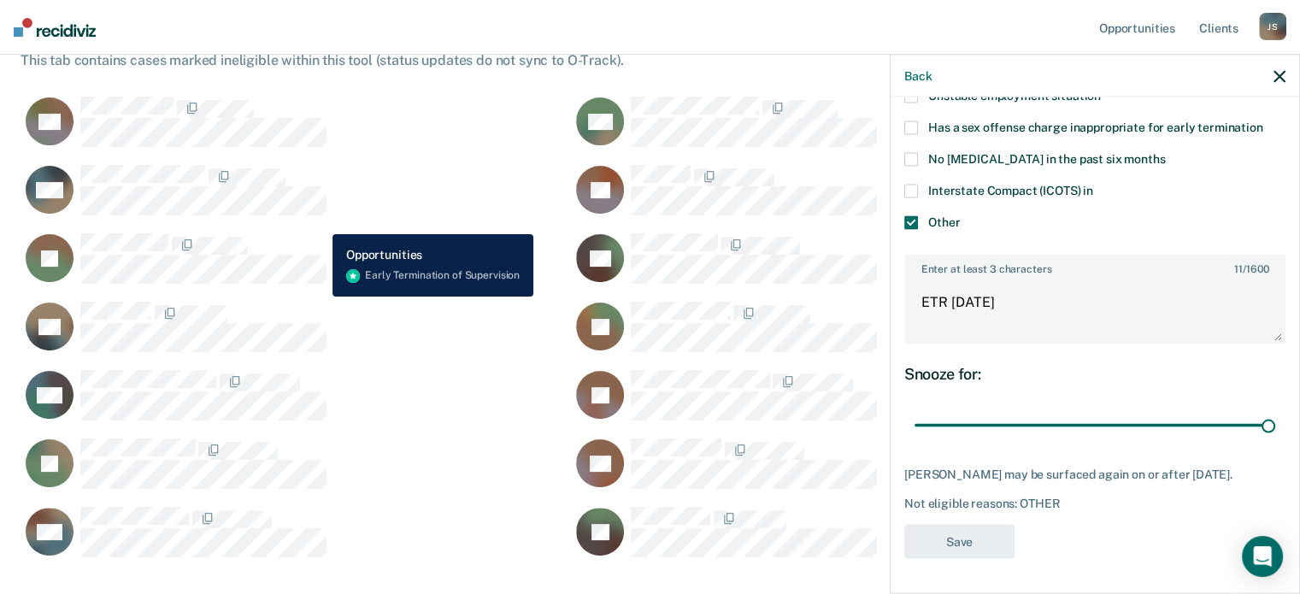
click at [320, 233] on div "CaseloadOpportunityCell-183220" at bounding box center [203, 243] width 246 height 21
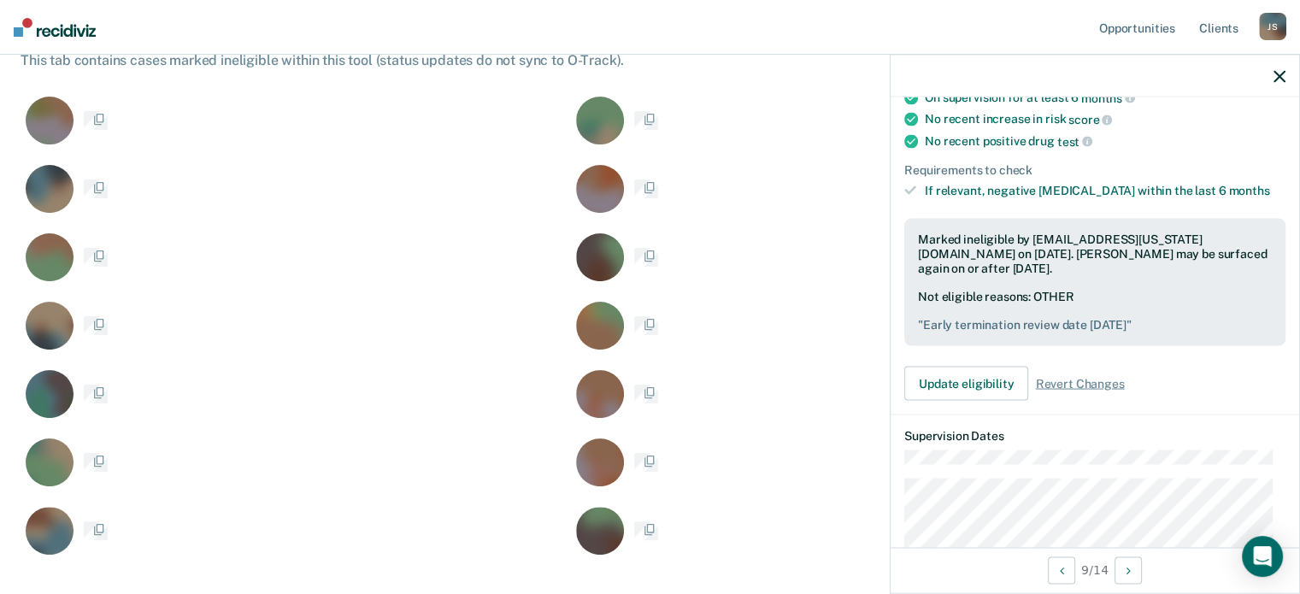
scroll to position [314, 0]
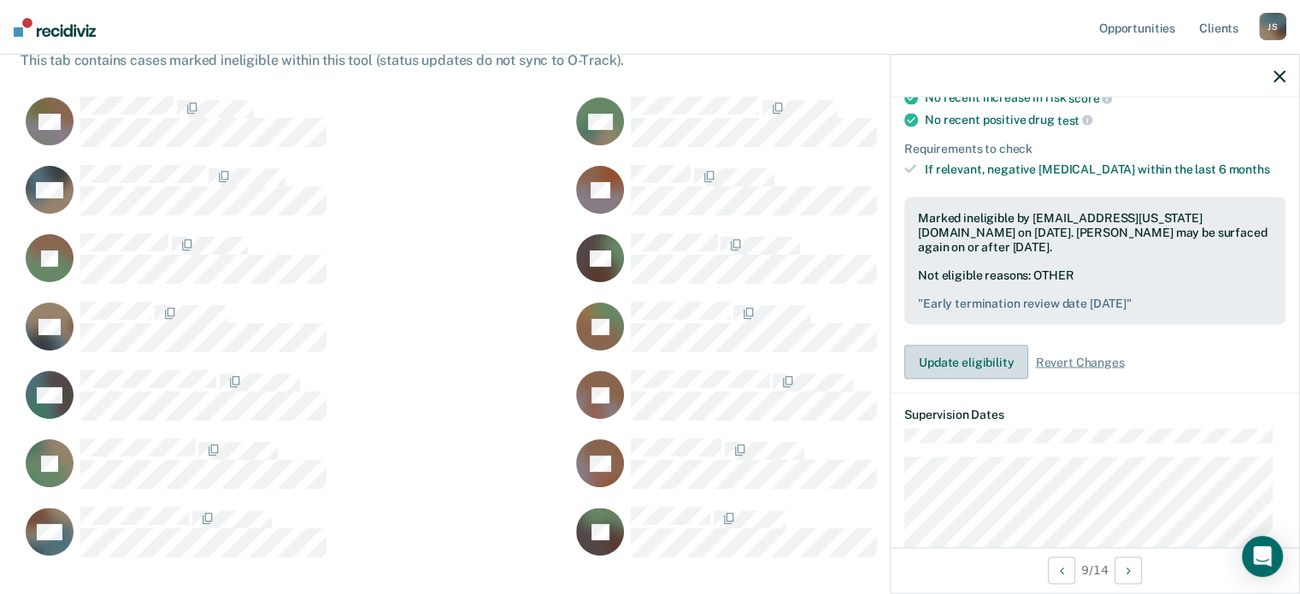
click at [964, 355] on button "Update eligibility" at bounding box center [966, 362] width 124 height 34
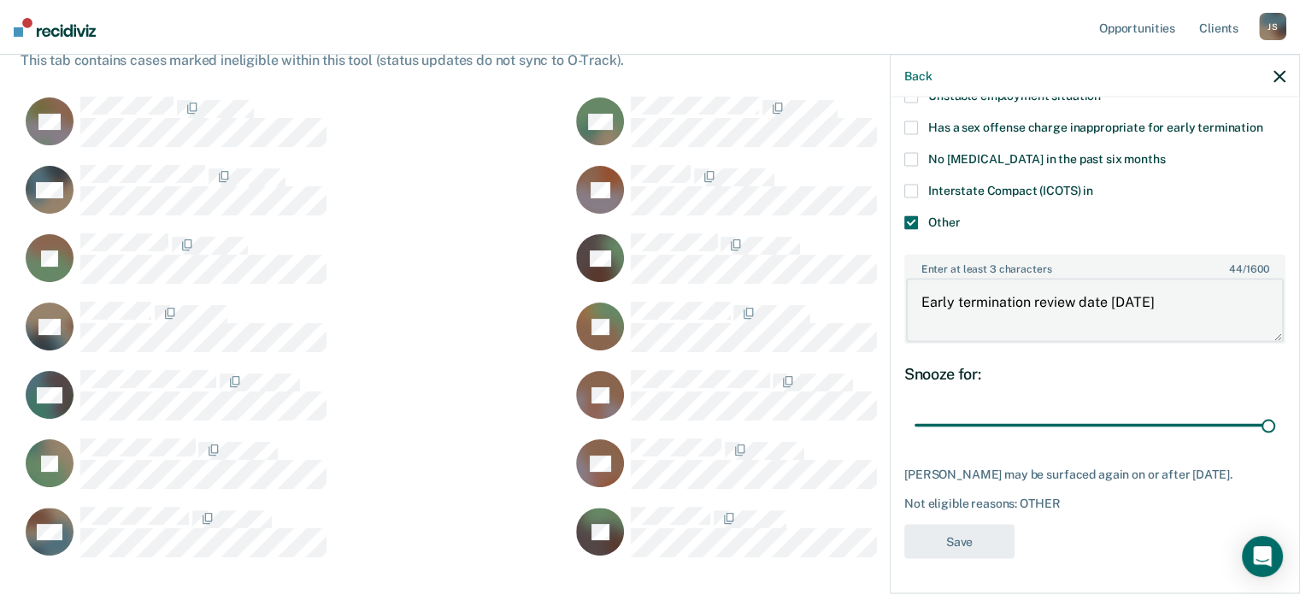
scroll to position [307, 0]
drag, startPoint x: 1096, startPoint y: 290, endPoint x: 913, endPoint y: 285, distance: 182.9
click at [913, 285] on textarea "Early termination review date [DATE]" at bounding box center [1095, 310] width 378 height 63
type textarea "ETR [DATE]"
click at [965, 537] on button "Save" at bounding box center [959, 541] width 110 height 35
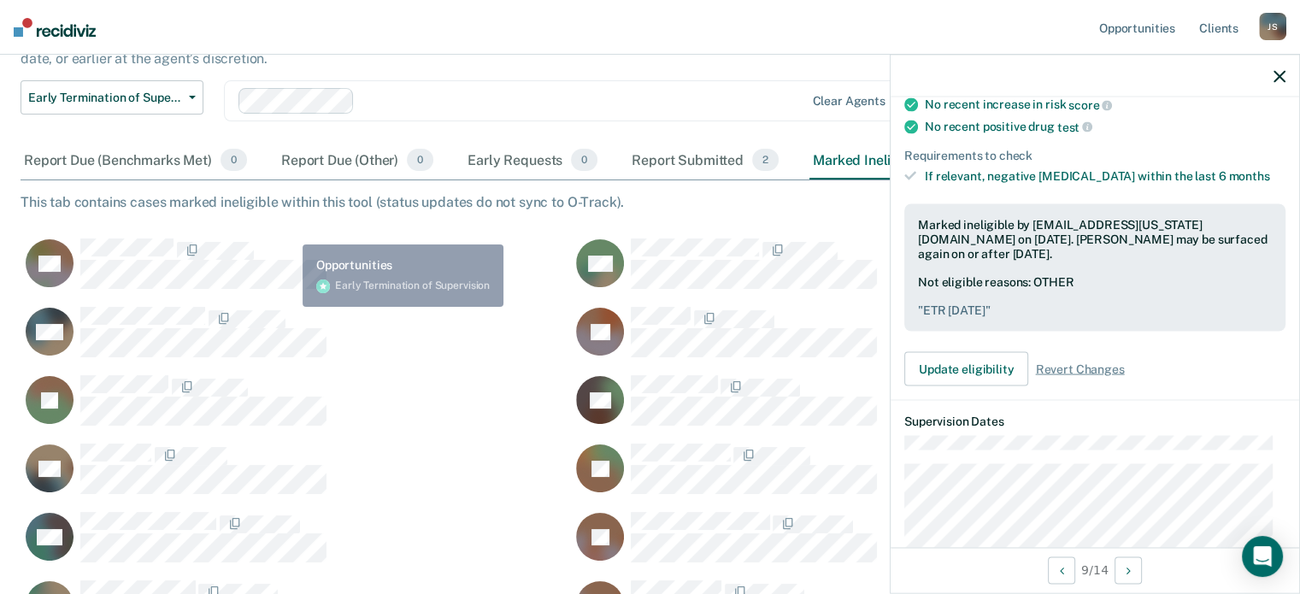
scroll to position [136, 0]
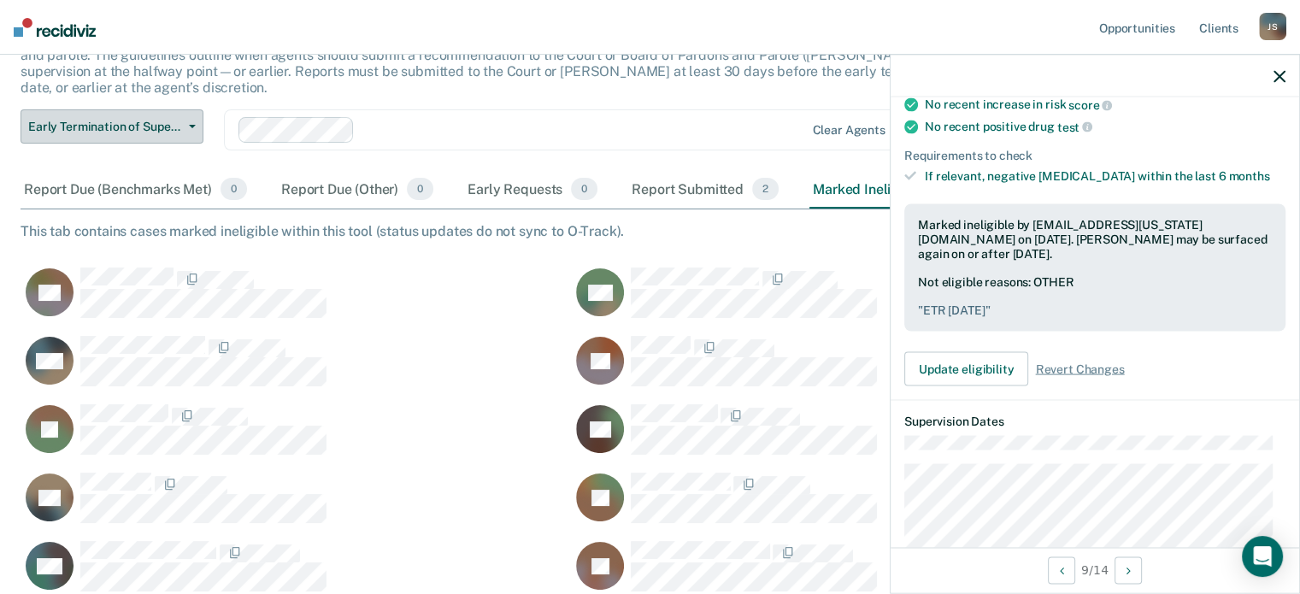
click at [192, 125] on icon "button" at bounding box center [192, 126] width 7 height 3
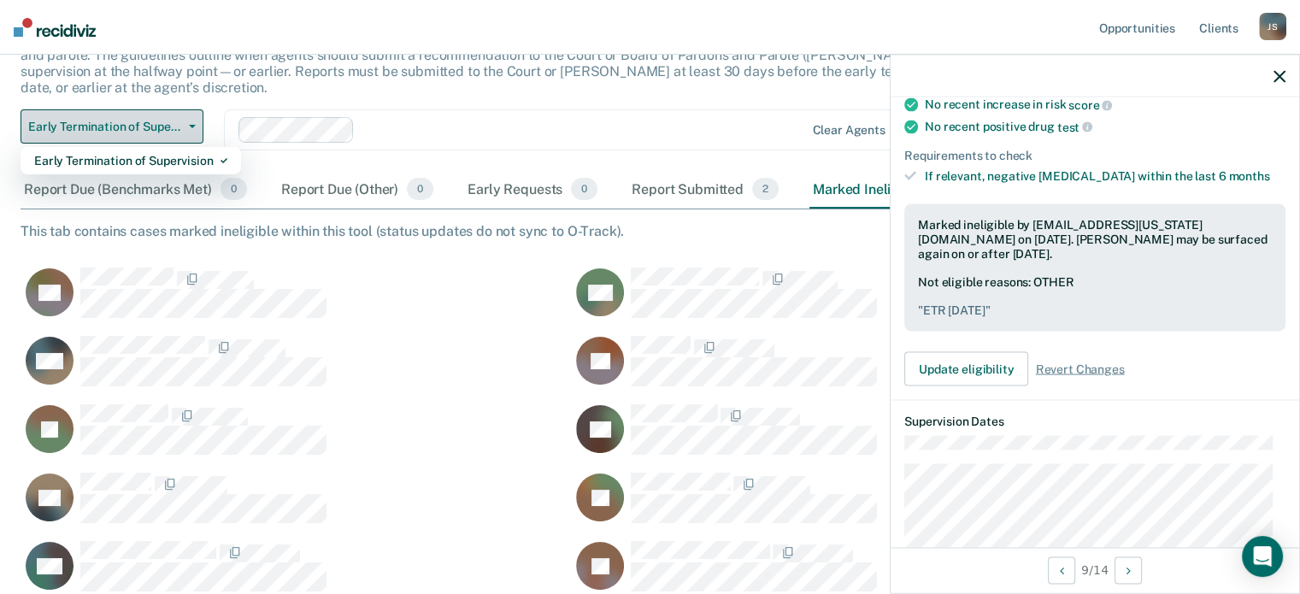
click at [192, 125] on icon "button" at bounding box center [192, 126] width 7 height 3
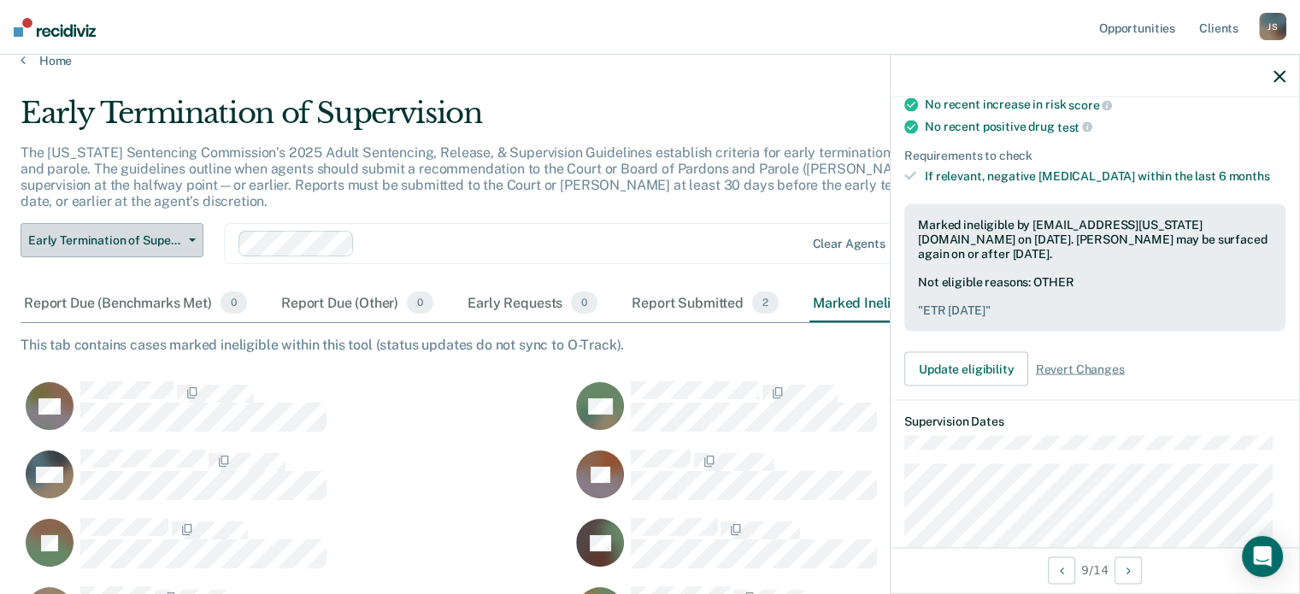
scroll to position [0, 0]
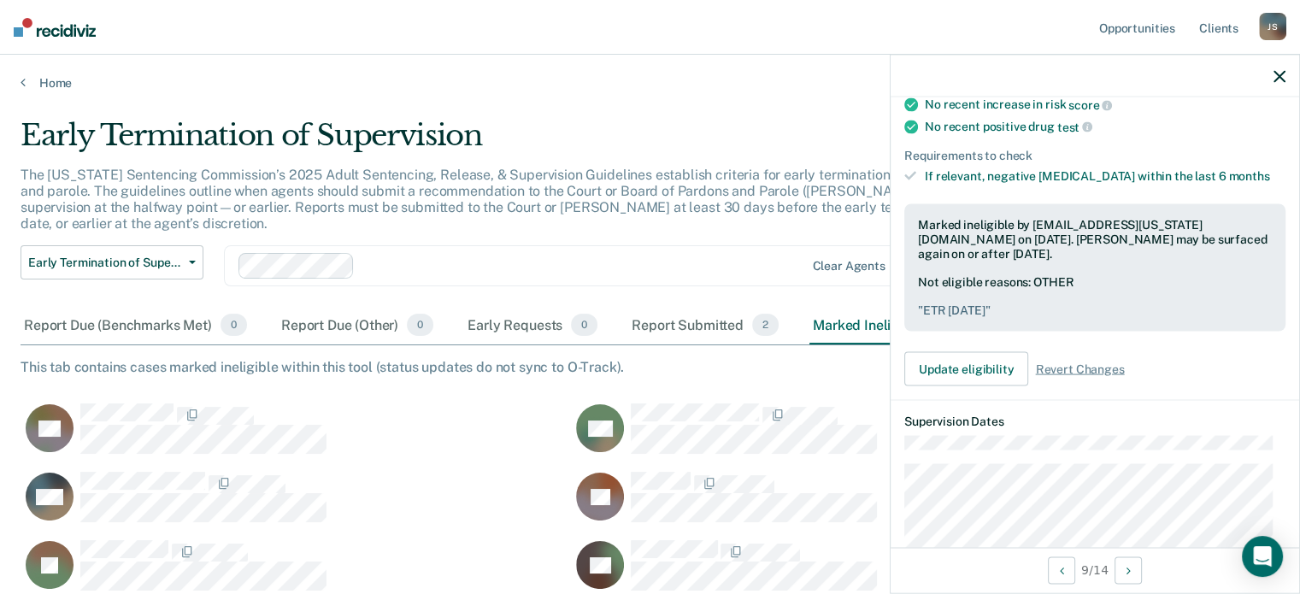
drag, startPoint x: 1275, startPoint y: 79, endPoint x: 1239, endPoint y: 89, distance: 37.1
click at [1275, 79] on icon "button" at bounding box center [1279, 76] width 12 height 12
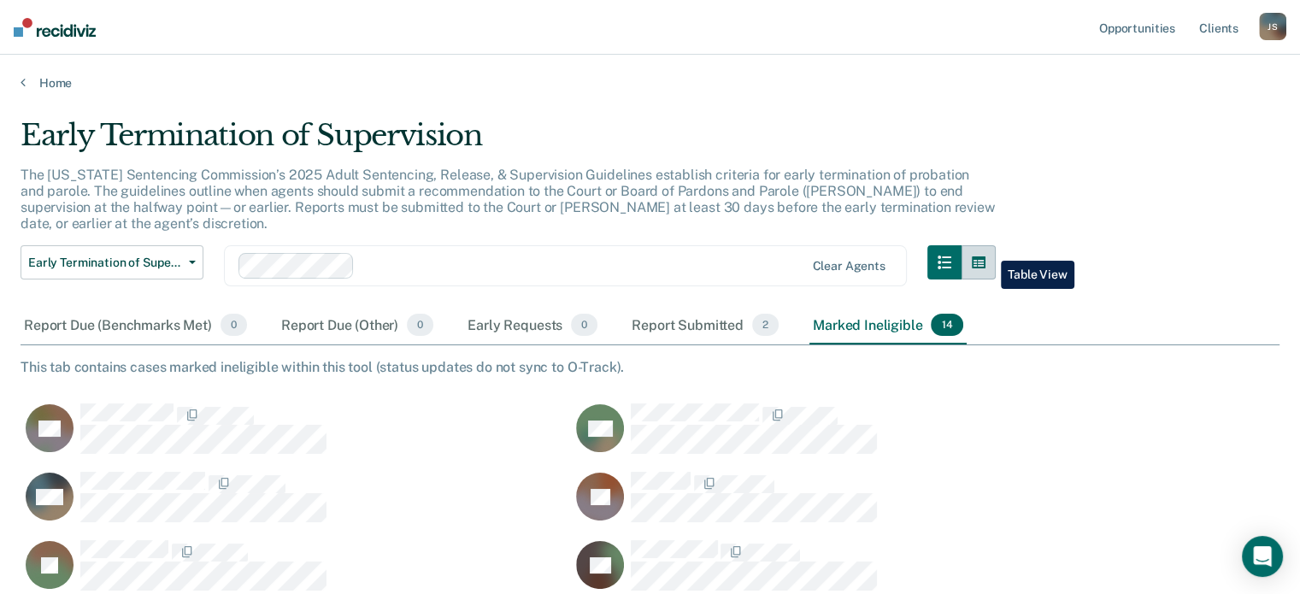
click at [985, 256] on icon "button" at bounding box center [979, 262] width 14 height 12
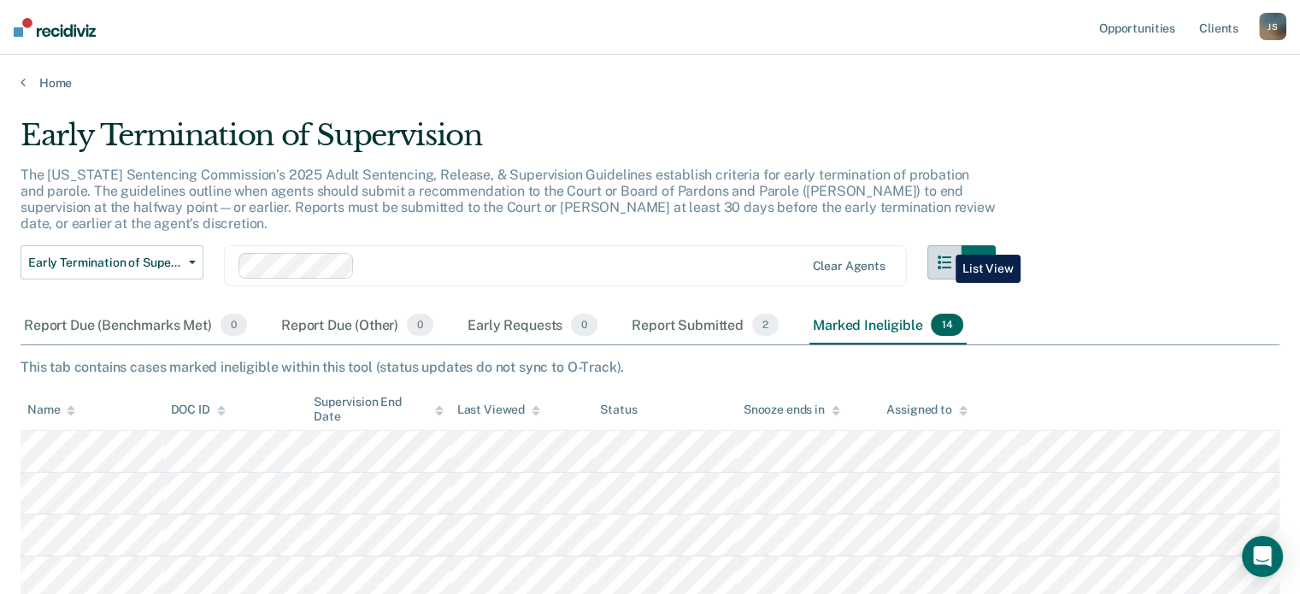
click at [941, 245] on button "button" at bounding box center [944, 262] width 34 height 34
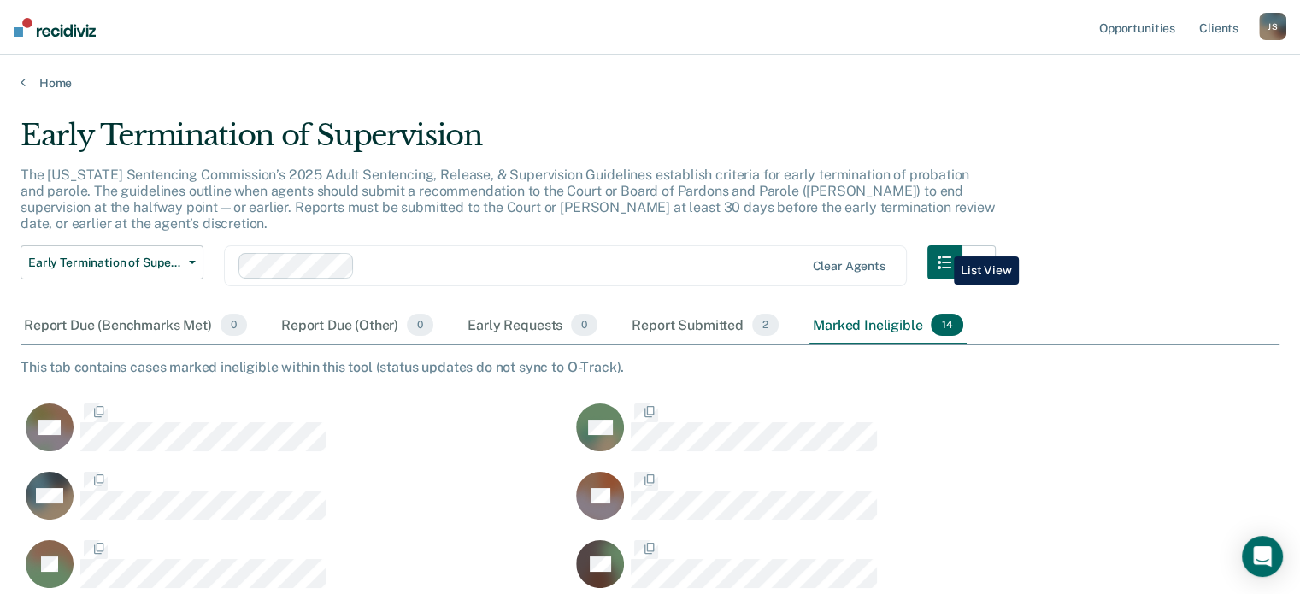
scroll to position [727, 1245]
